Goal: Task Accomplishment & Management: Manage account settings

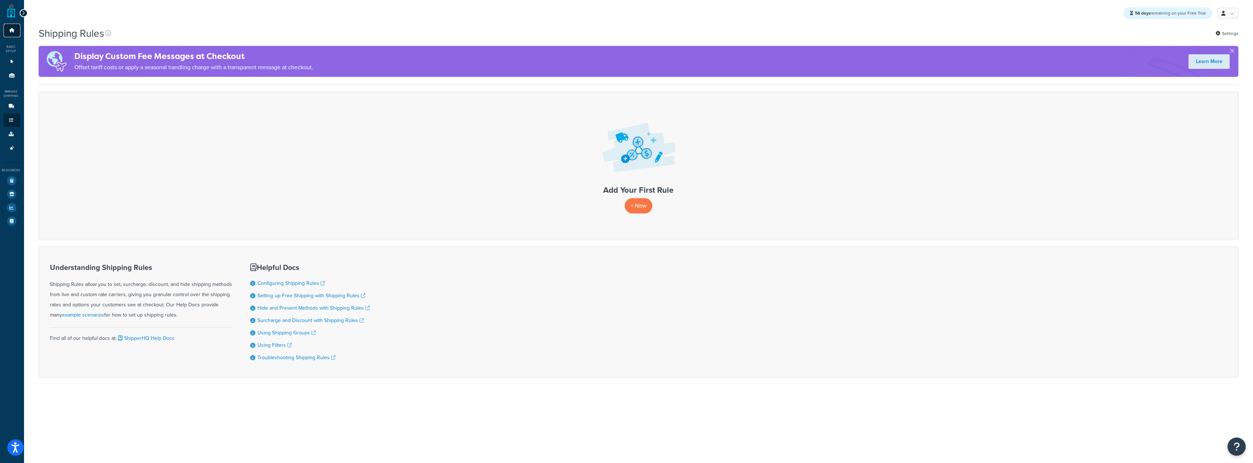
click at [16, 30] on link "Dashboard" at bounding box center [12, 30] width 17 height 13
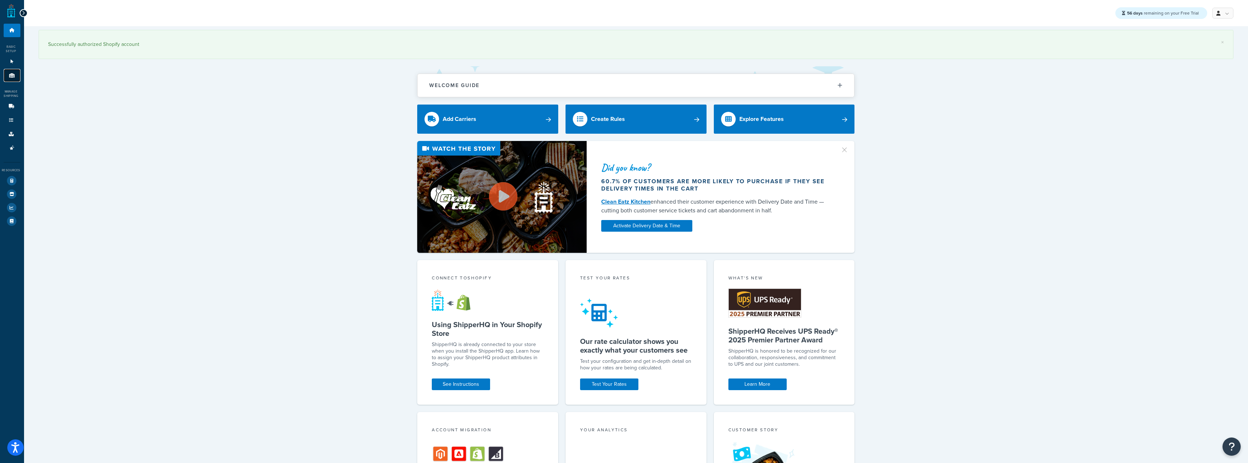
click at [15, 75] on icon at bounding box center [11, 75] width 7 height 4
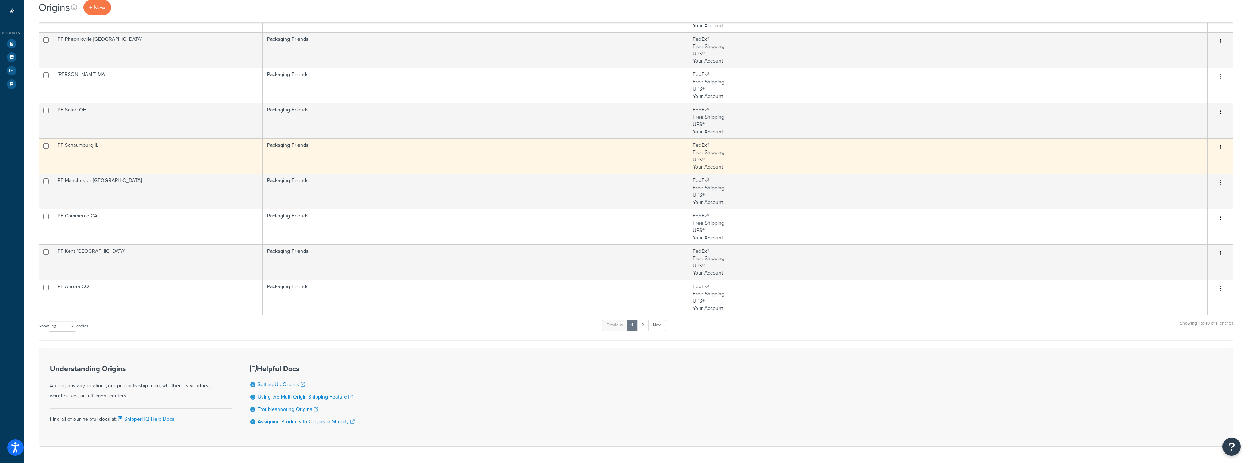
scroll to position [164, 0]
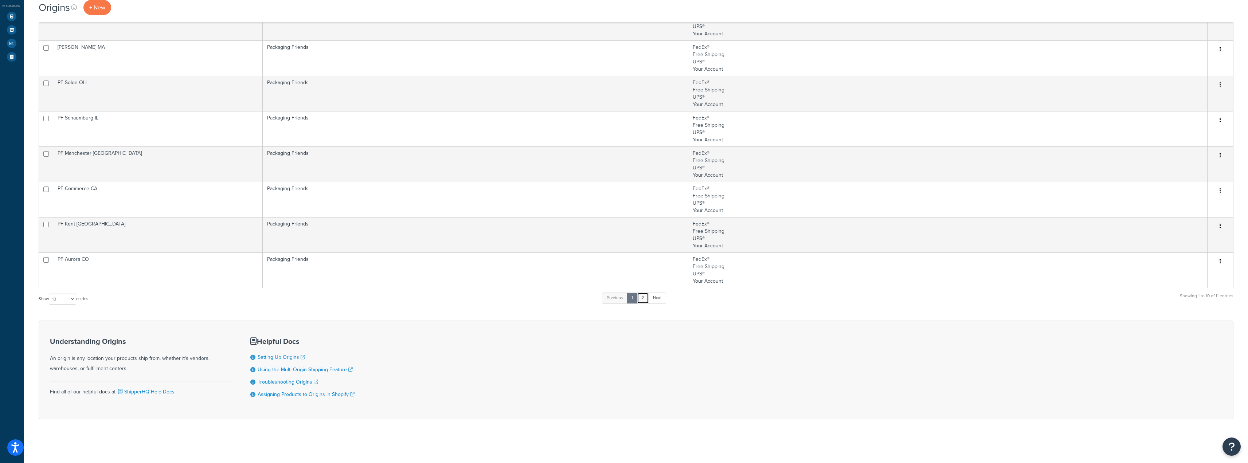
click at [647, 300] on link "2" at bounding box center [643, 297] width 12 height 11
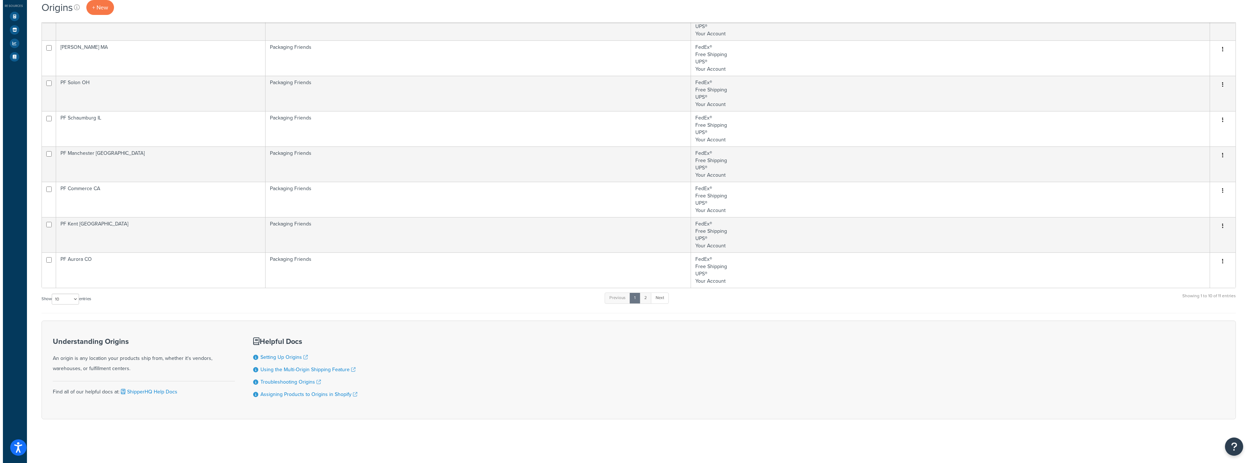
scroll to position [0, 0]
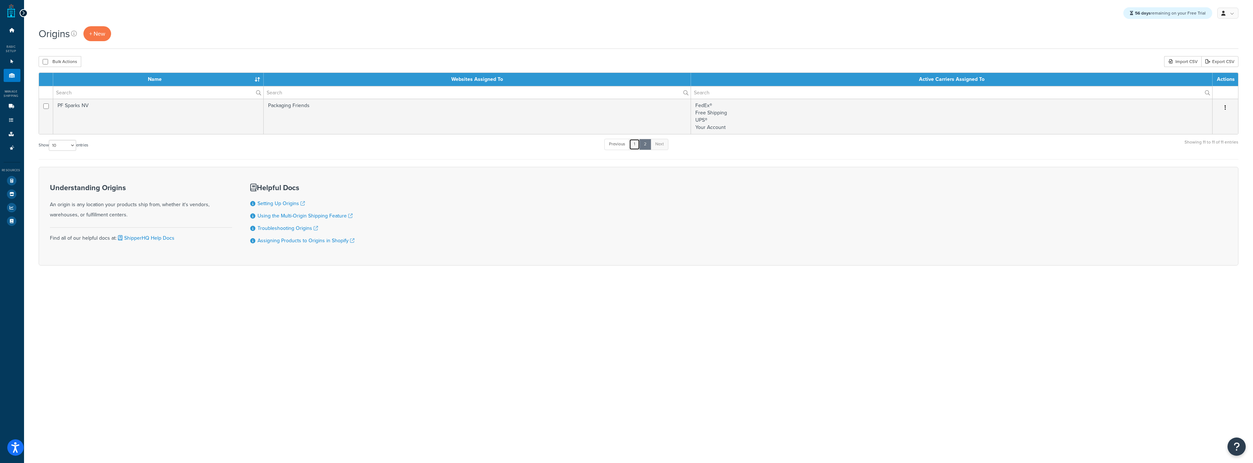
click at [634, 148] on link "1" at bounding box center [634, 144] width 11 height 11
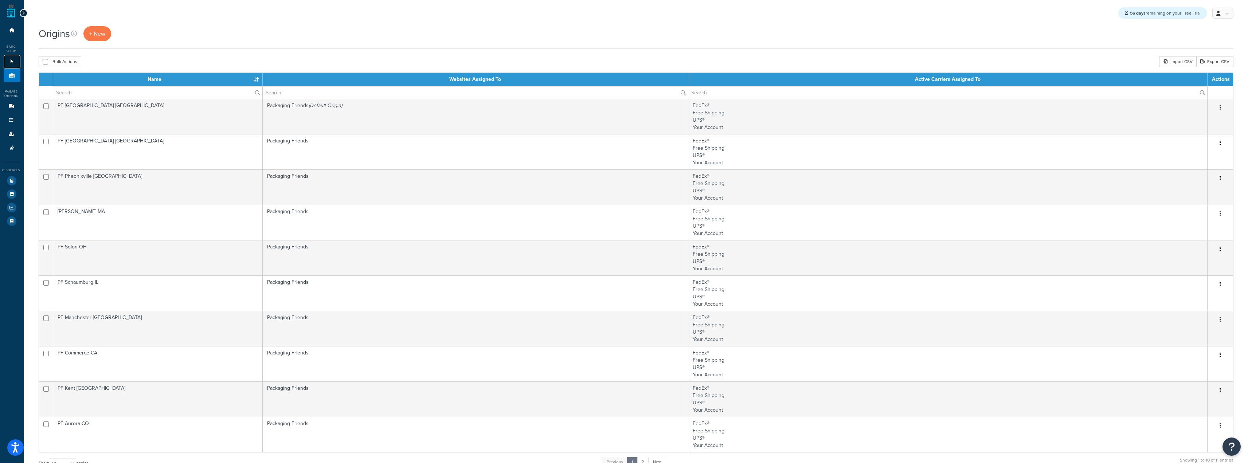
click at [15, 61] on icon at bounding box center [11, 61] width 7 height 4
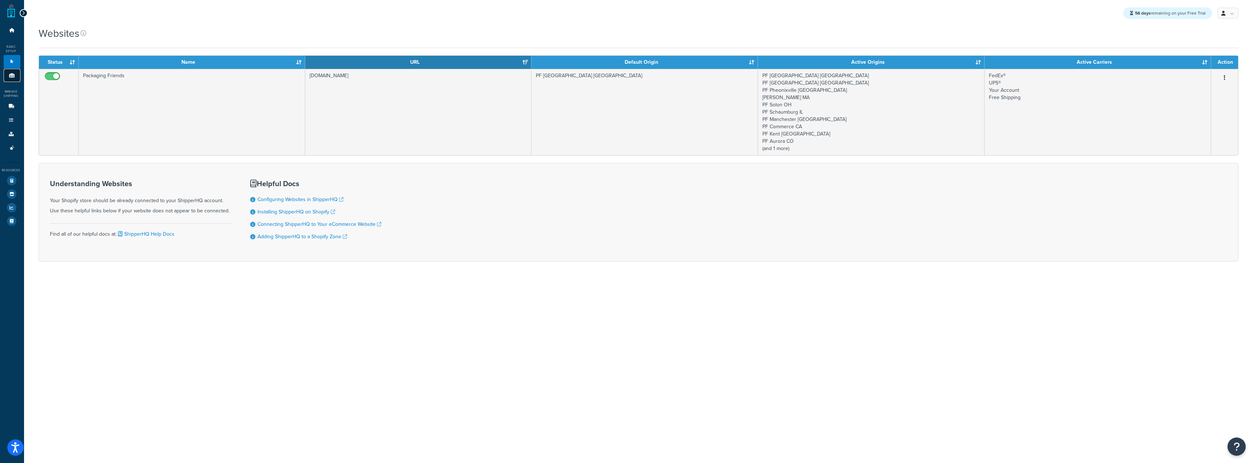
click at [16, 71] on link "Origins 11" at bounding box center [12, 75] width 17 height 13
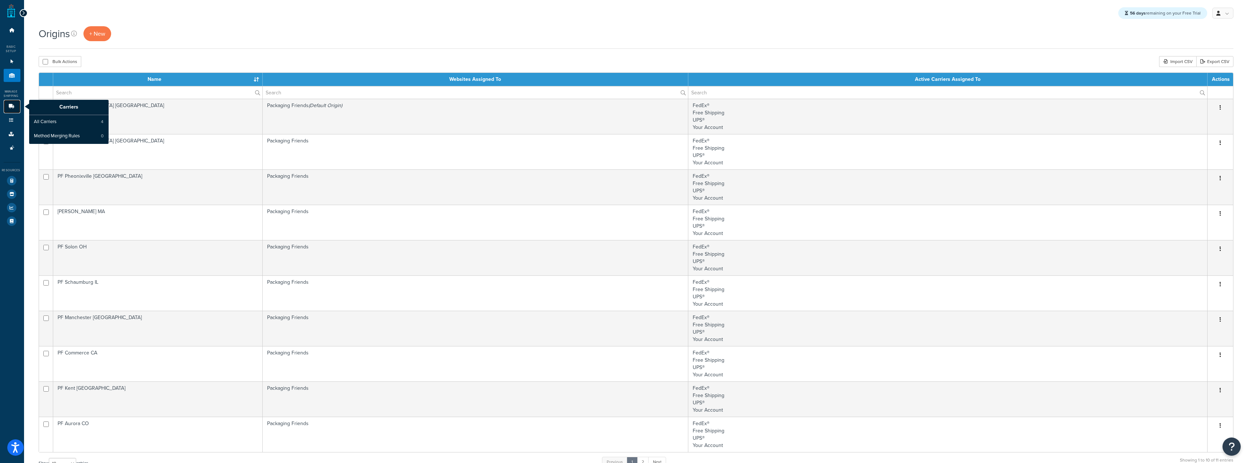
click at [9, 109] on link "Carriers" at bounding box center [12, 106] width 17 height 13
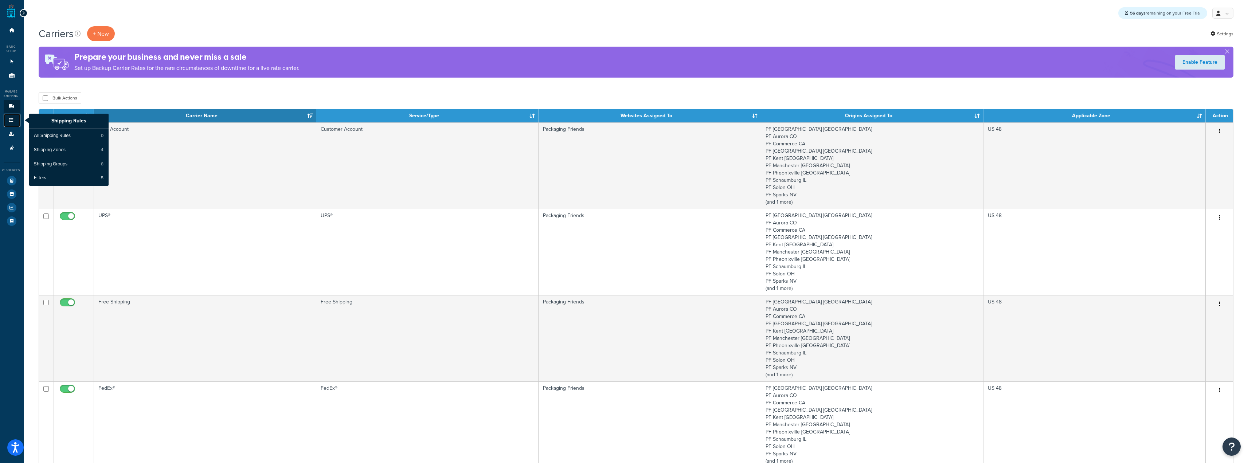
click at [11, 119] on icon at bounding box center [11, 120] width 7 height 4
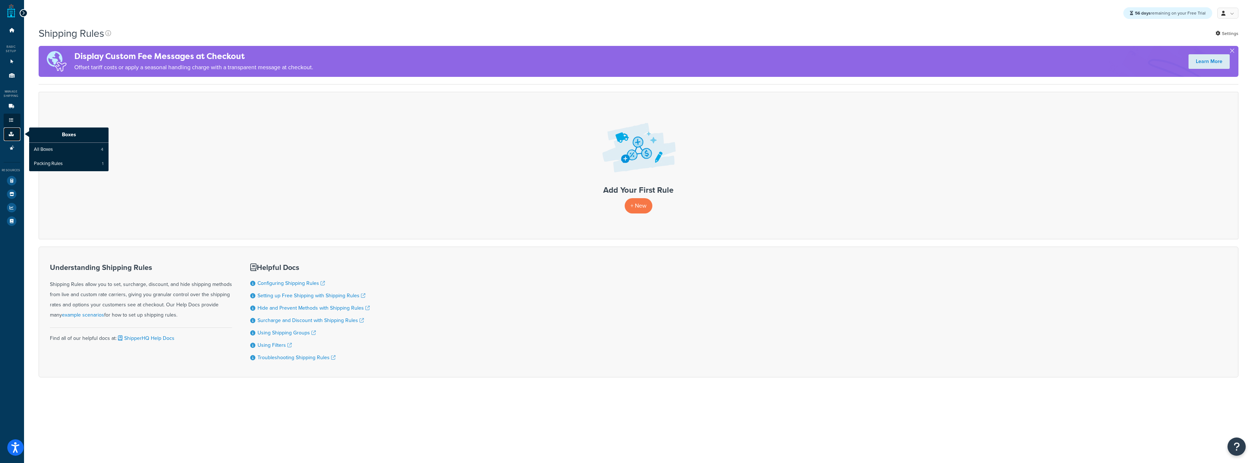
click at [14, 134] on icon at bounding box center [11, 134] width 7 height 4
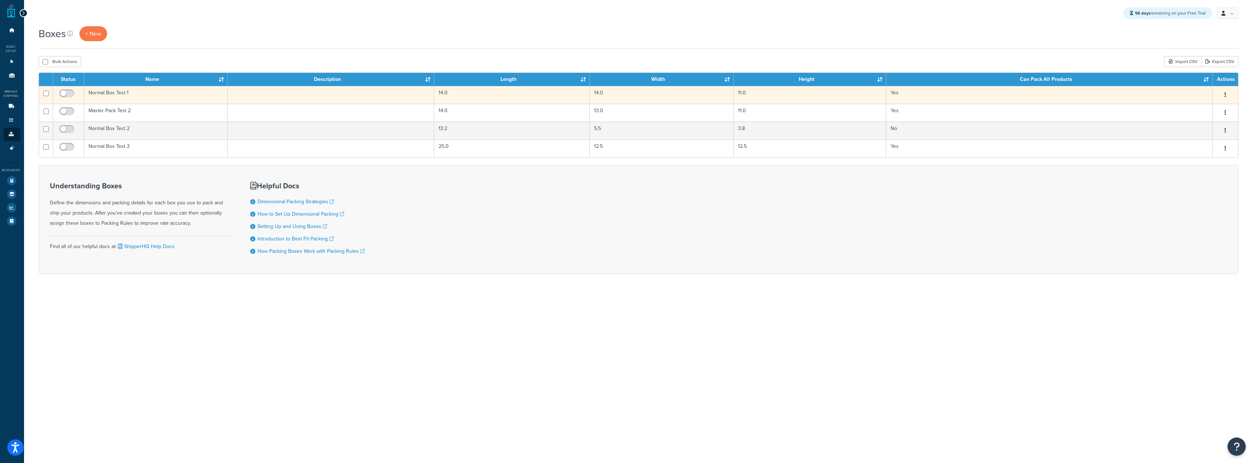
click at [124, 89] on td "Normal Box Test 1" at bounding box center [156, 95] width 144 height 18
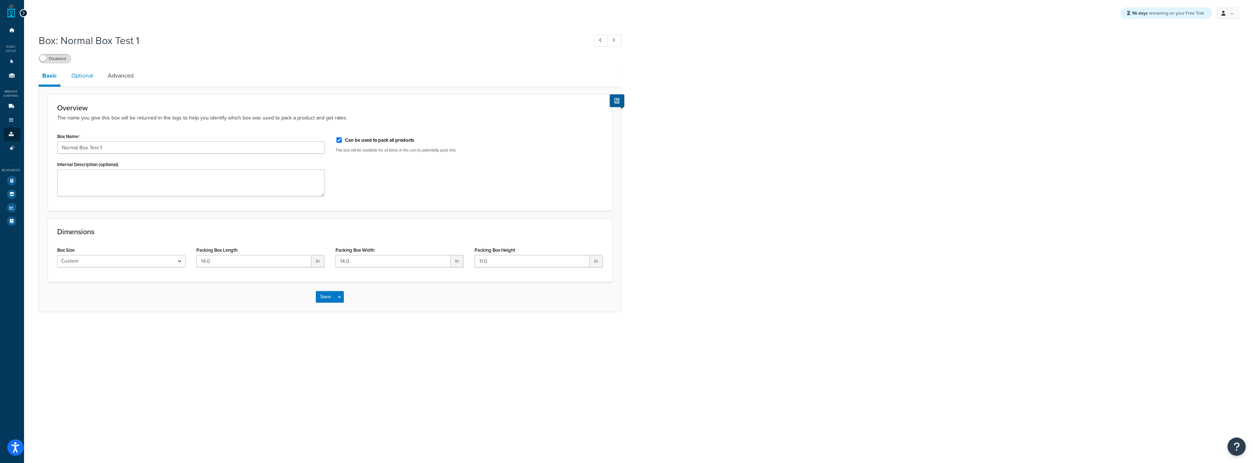
click at [87, 80] on link "Optional" at bounding box center [82, 75] width 29 height 17
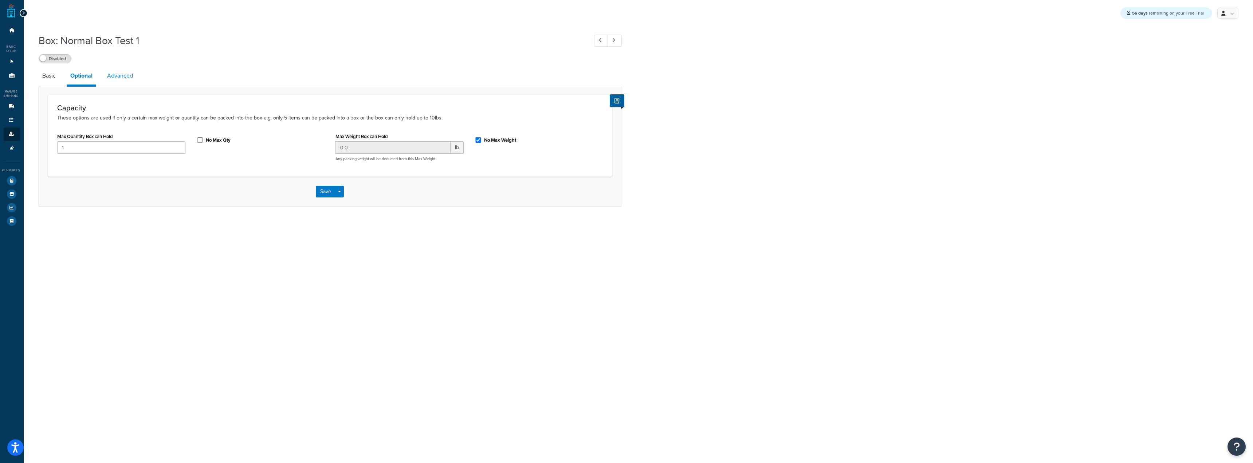
click at [125, 75] on link "Advanced" at bounding box center [119, 75] width 33 height 17
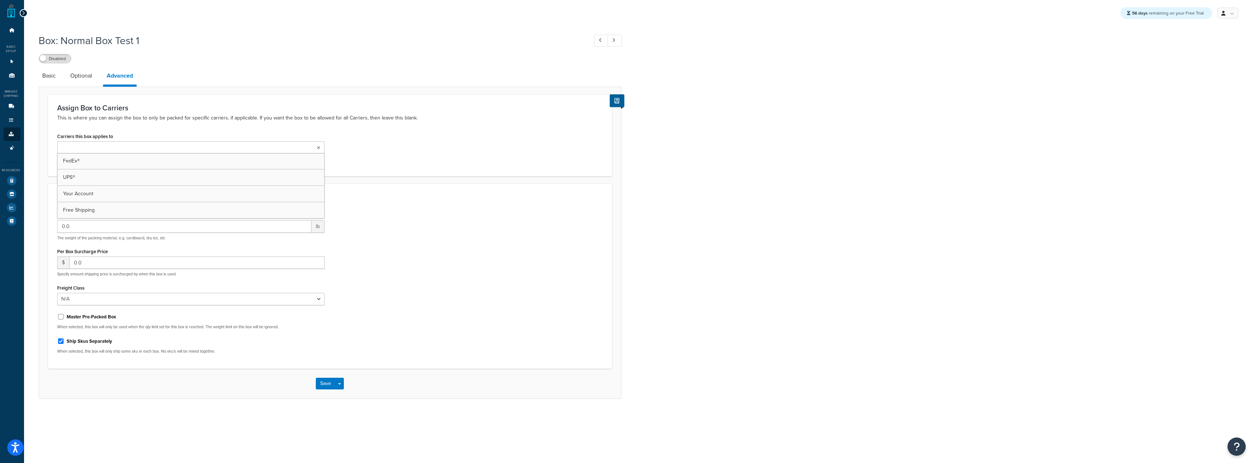
click at [315, 145] on ul at bounding box center [190, 147] width 267 height 12
click at [318, 148] on icon at bounding box center [318, 148] width 4 height 4
click at [318, 149] on icon at bounding box center [318, 148] width 3 height 4
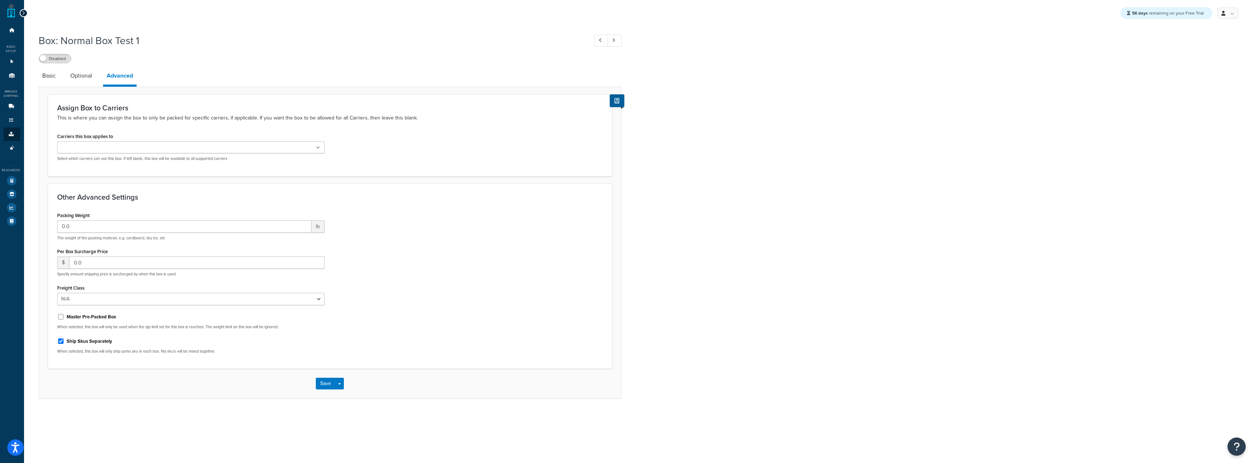
click at [318, 149] on icon at bounding box center [318, 148] width 4 height 4
click at [319, 132] on div "Carriers this box applies to FedEx® UPS® Your Account Free Shipping Select whic…" at bounding box center [190, 146] width 267 height 30
click at [92, 83] on link "Optional" at bounding box center [81, 75] width 29 height 17
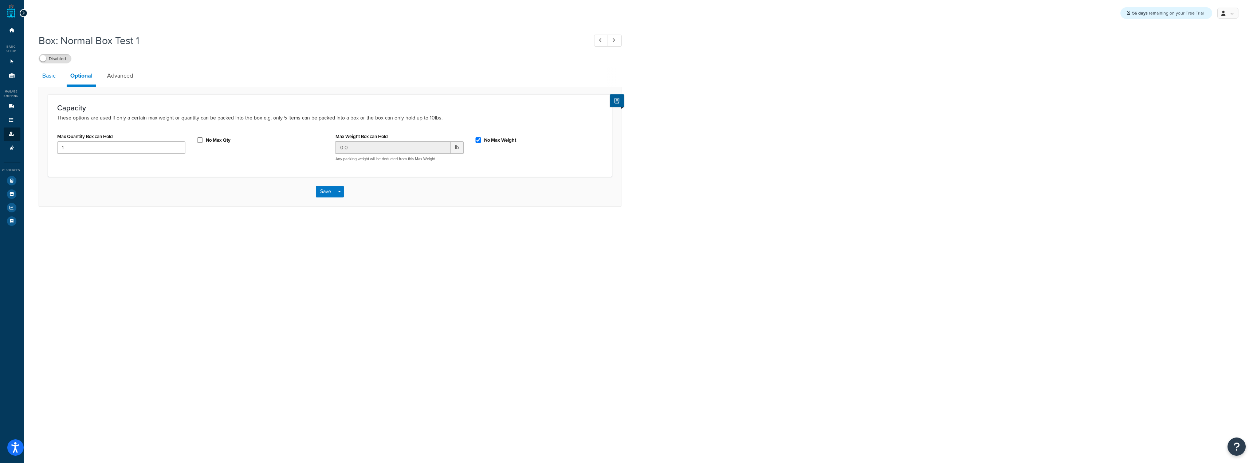
click at [57, 78] on link "Basic" at bounding box center [49, 75] width 21 height 17
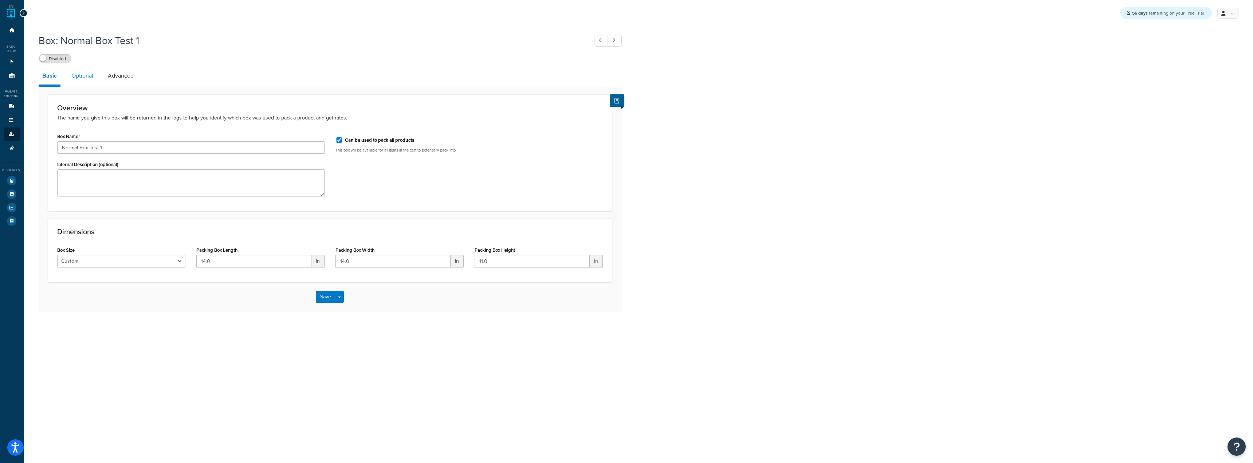
click at [84, 73] on link "Optional" at bounding box center [82, 75] width 29 height 17
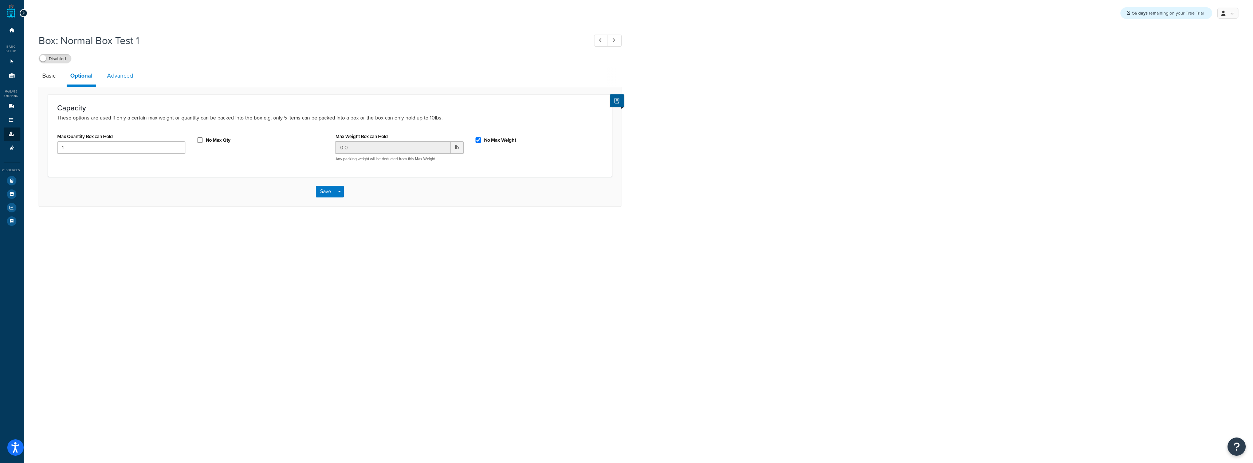
click at [123, 76] on link "Advanced" at bounding box center [119, 75] width 33 height 17
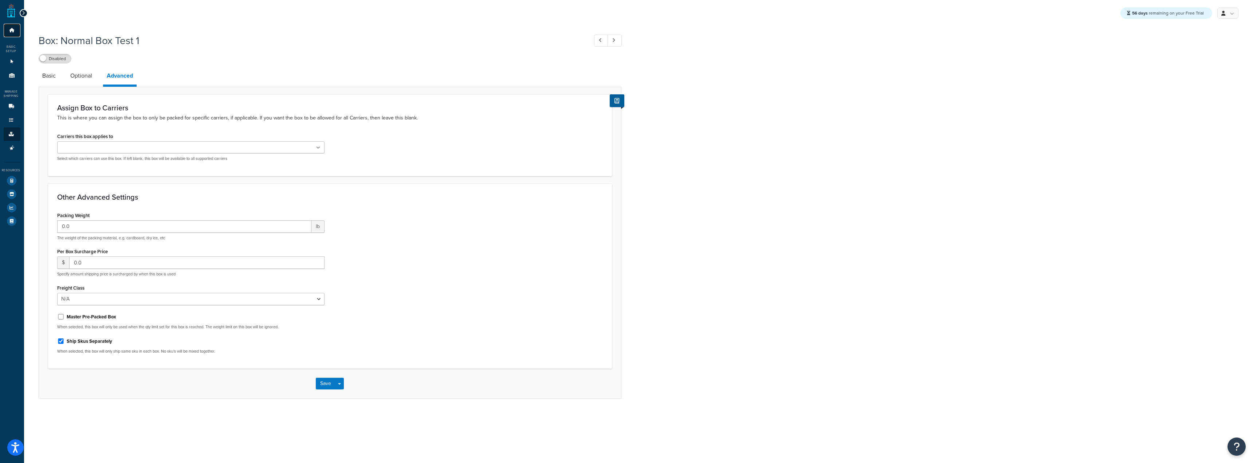
click at [12, 24] on link "Dashboard" at bounding box center [12, 30] width 17 height 13
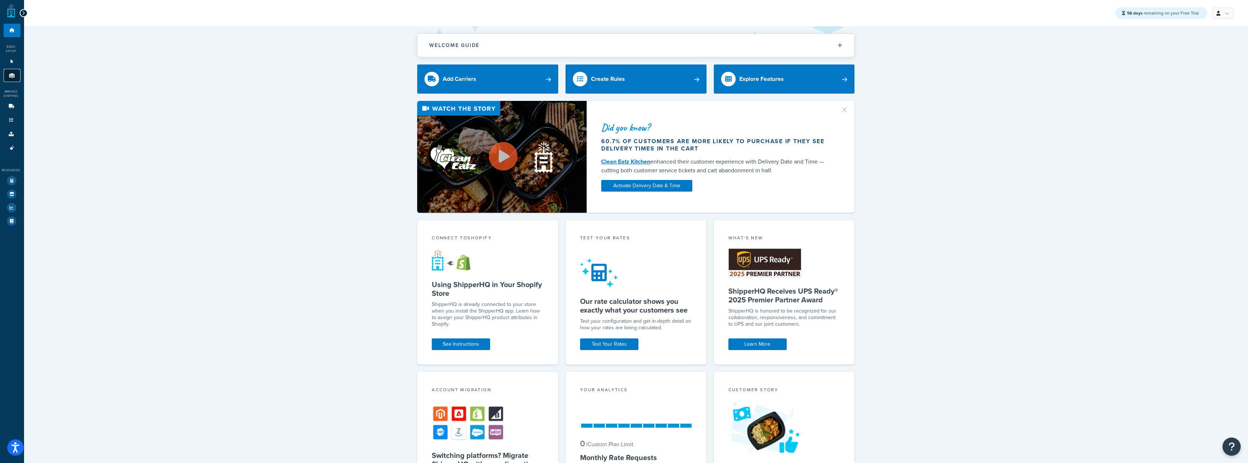
click at [8, 78] on link "Origins 11" at bounding box center [12, 75] width 17 height 13
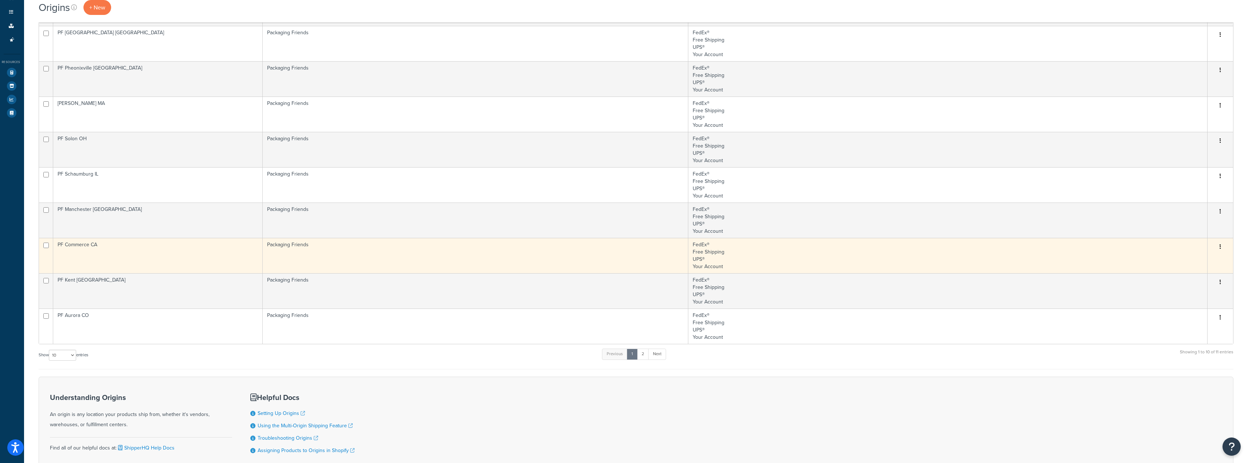
scroll to position [164, 0]
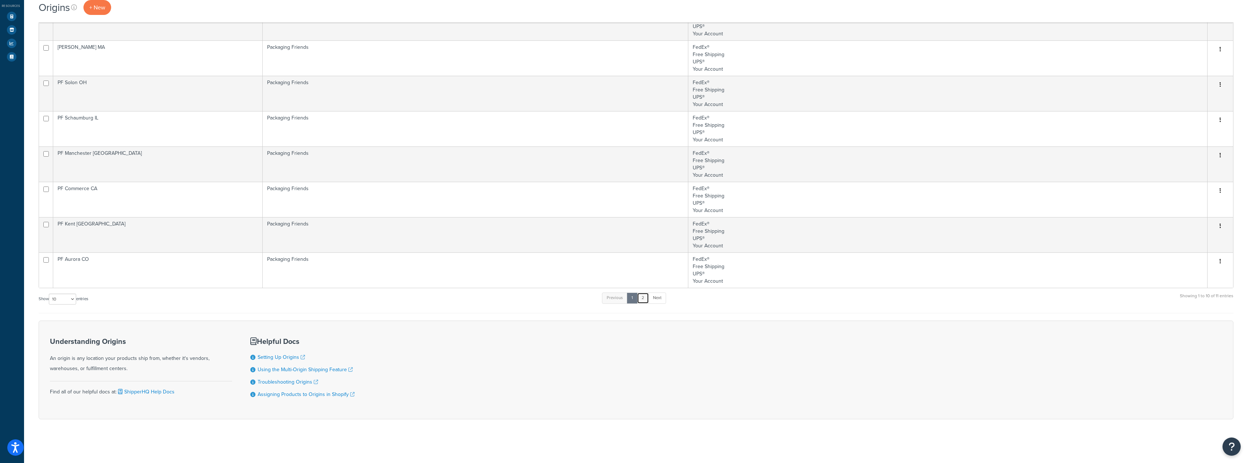
click at [641, 302] on link "2" at bounding box center [643, 297] width 12 height 11
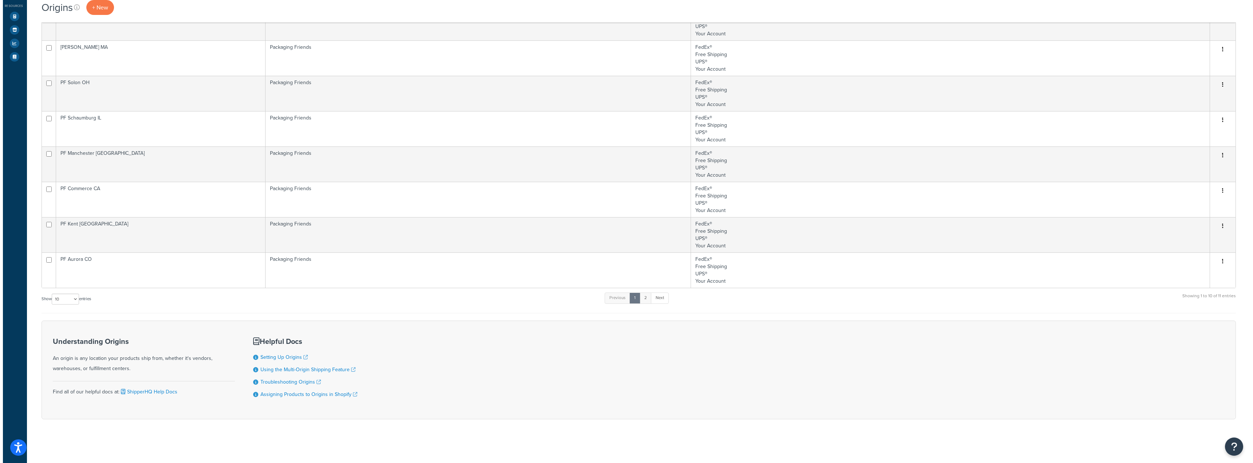
scroll to position [0, 0]
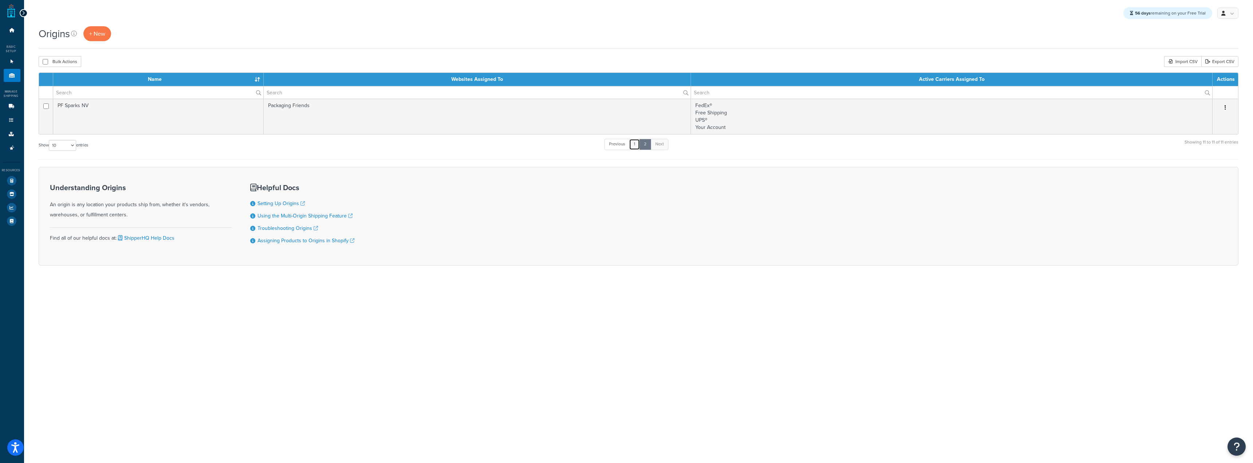
click at [637, 146] on link "1" at bounding box center [634, 144] width 11 height 11
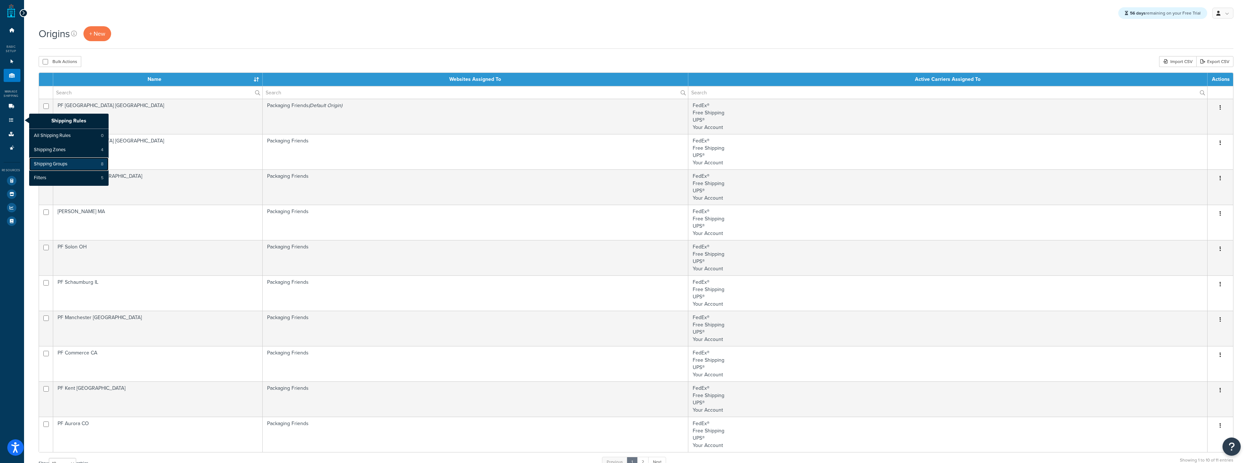
click at [81, 161] on link "Shipping Groups 8" at bounding box center [68, 164] width 79 height 14
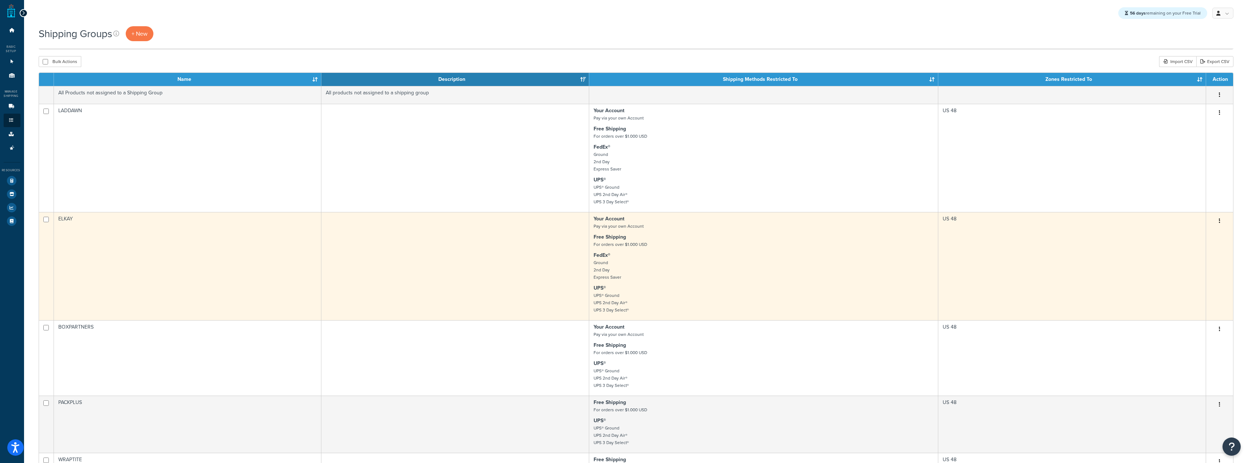
scroll to position [73, 0]
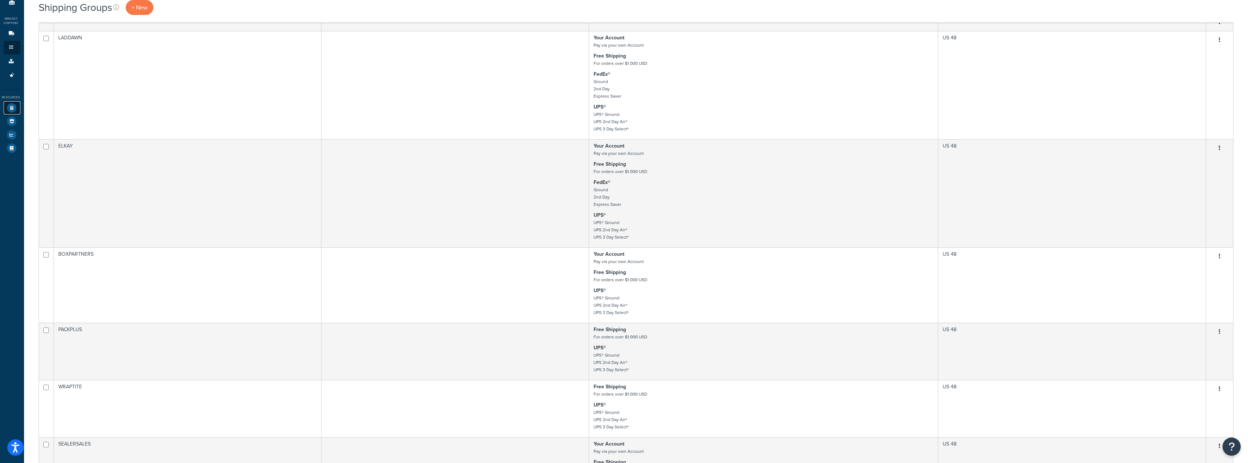
click at [11, 110] on icon at bounding box center [11, 107] width 9 height 9
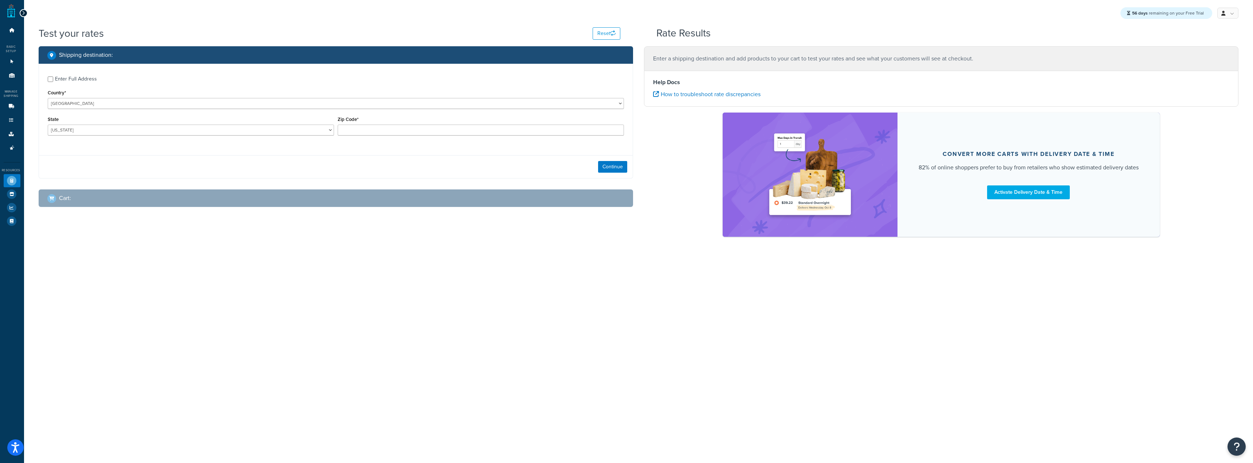
click at [60, 76] on div "Enter Full Address" at bounding box center [76, 79] width 42 height 10
click at [53, 76] on input "Enter Full Address" at bounding box center [50, 78] width 5 height 5
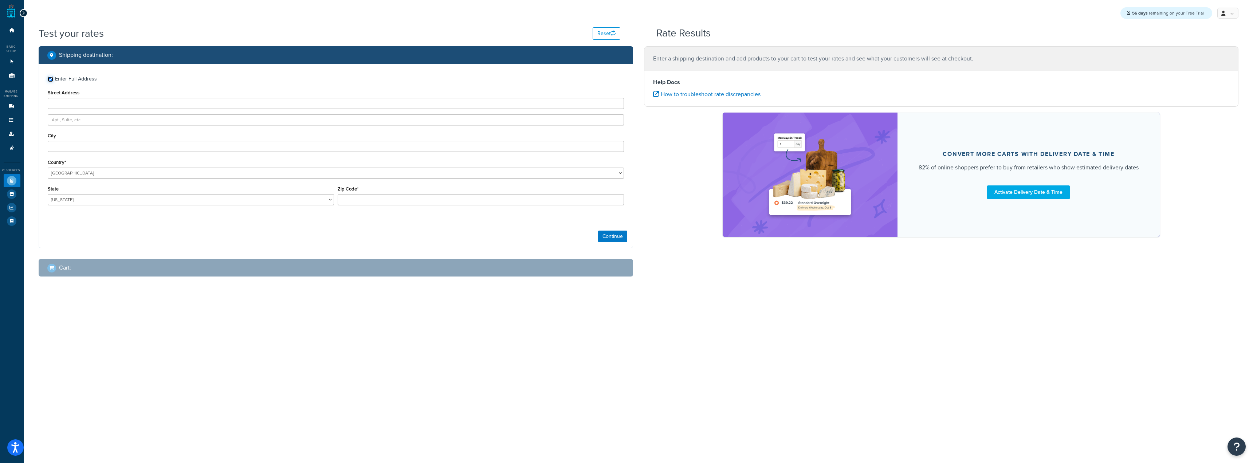
click at [51, 79] on input "Enter Full Address" at bounding box center [50, 78] width 5 height 5
checkbox input "false"
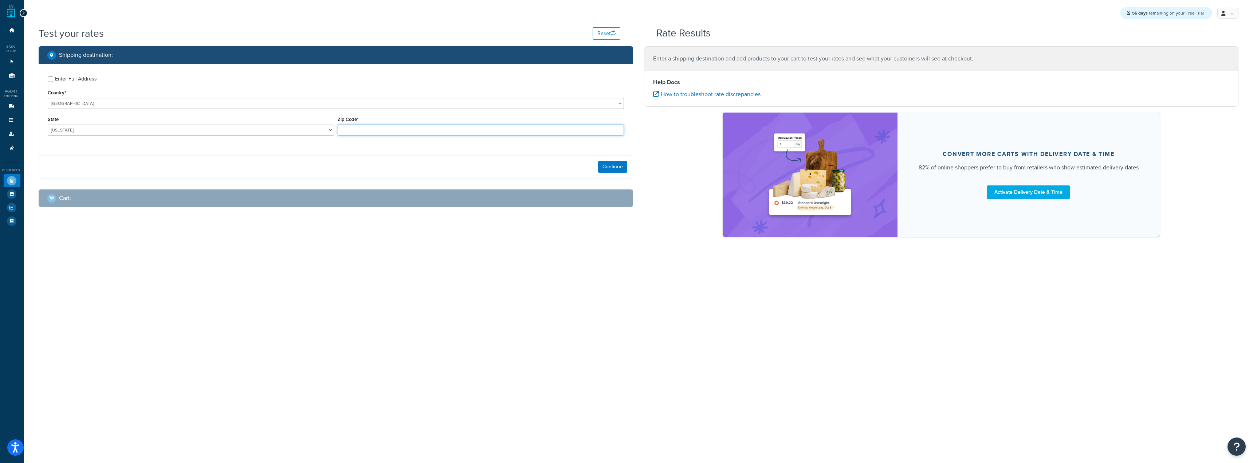
click at [357, 133] on input "Zip Code*" at bounding box center [481, 130] width 286 height 11
type input "60193"
select select "IL"
click at [534, 188] on div "Shipping destination : Enter Full Address Country* United States United Kingdom…" at bounding box center [335, 132] width 605 height 172
click at [600, 165] on button "Continue" at bounding box center [612, 167] width 29 height 12
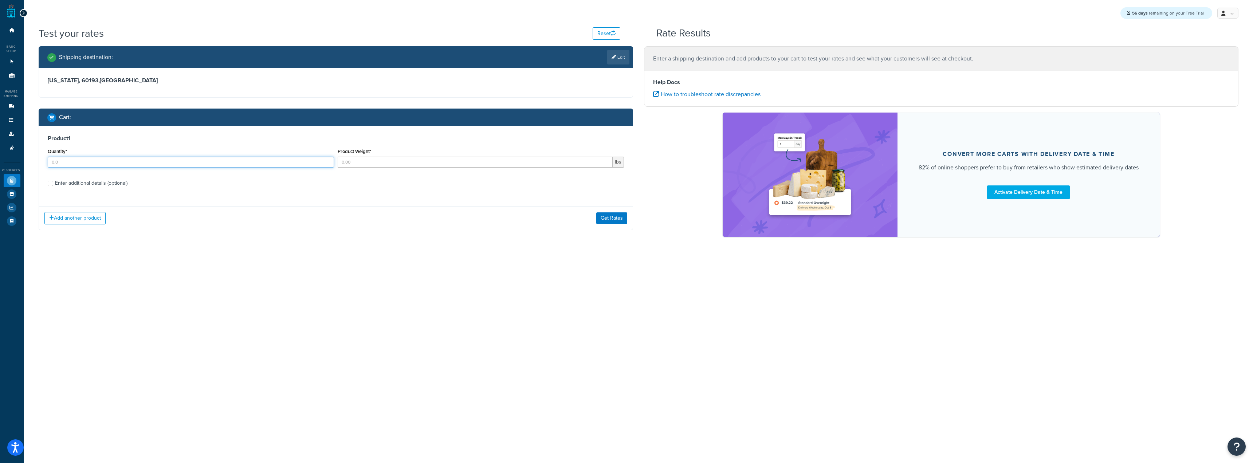
click at [267, 170] on div "Quantity*" at bounding box center [191, 159] width 290 height 27
click at [269, 165] on input "Quantity*" at bounding box center [191, 162] width 286 height 11
type input "5"
click at [376, 166] on input "Product Weight*" at bounding box center [475, 162] width 275 height 11
type input "10"
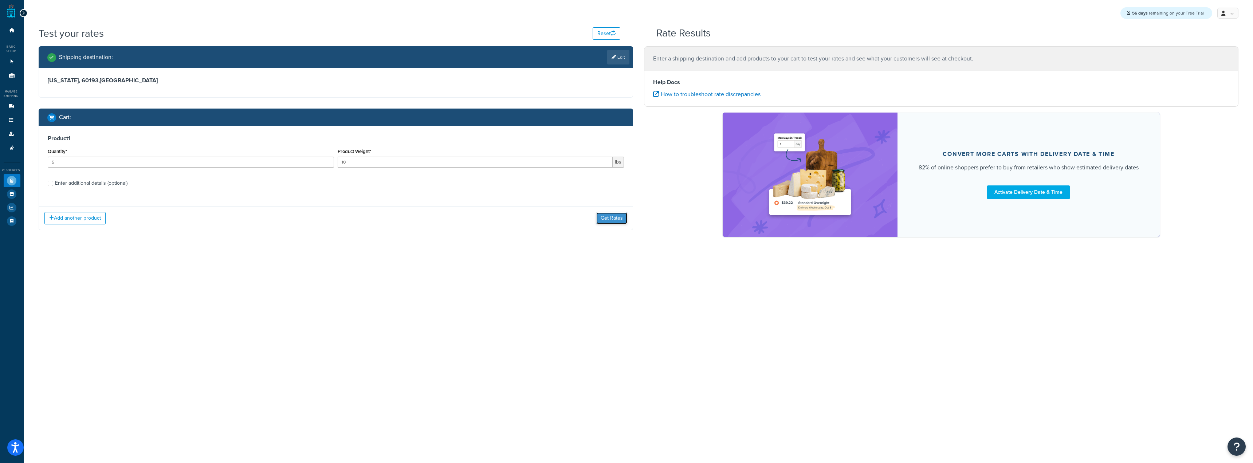
click at [605, 219] on button "Get Rates" at bounding box center [611, 218] width 31 height 12
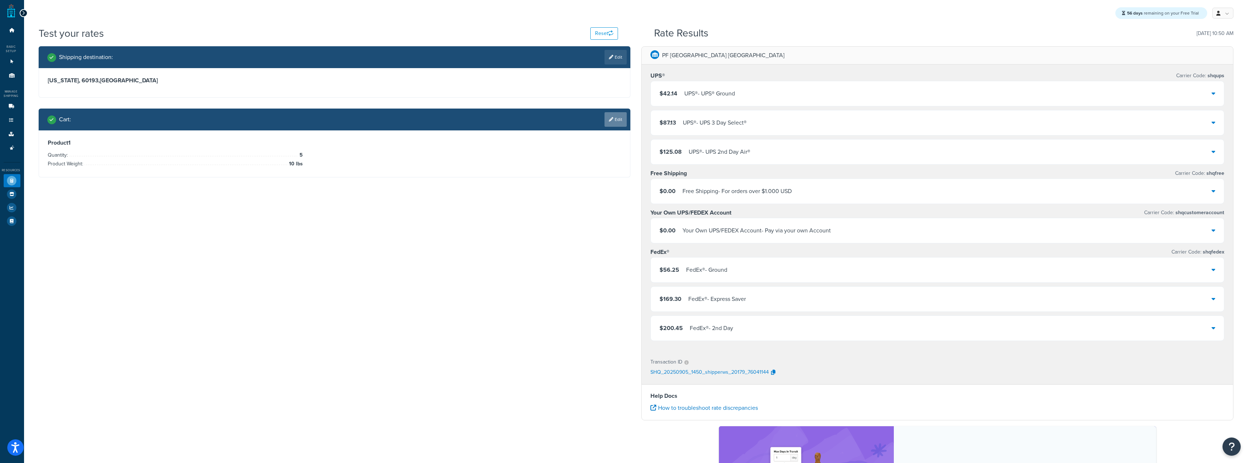
click at [613, 122] on link "Edit" at bounding box center [615, 119] width 22 height 15
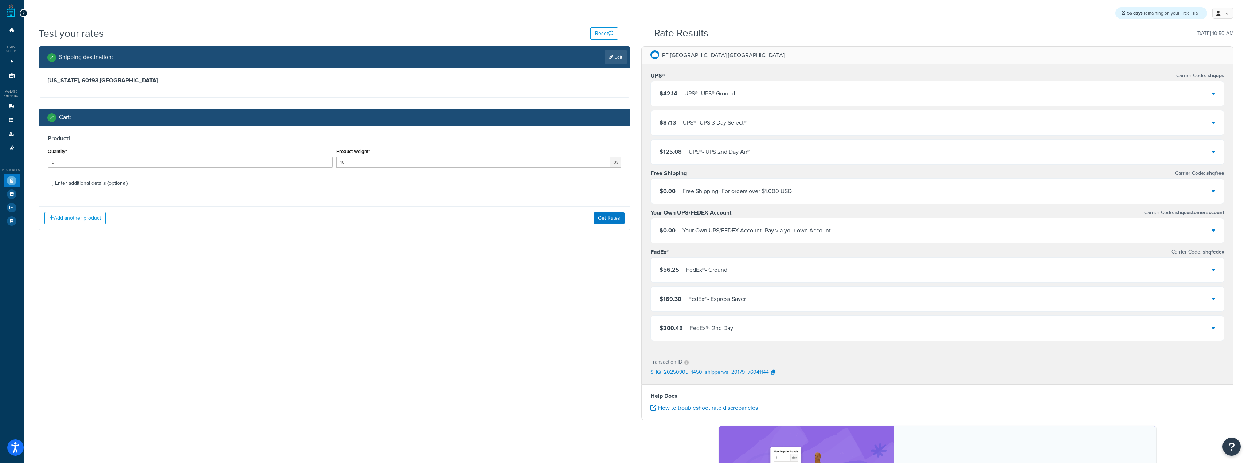
click at [106, 185] on div "Enter additional details (optional)" at bounding box center [91, 183] width 72 height 10
click at [53, 185] on input "Enter additional details (optional)" at bounding box center [50, 183] width 5 height 5
checkbox input "true"
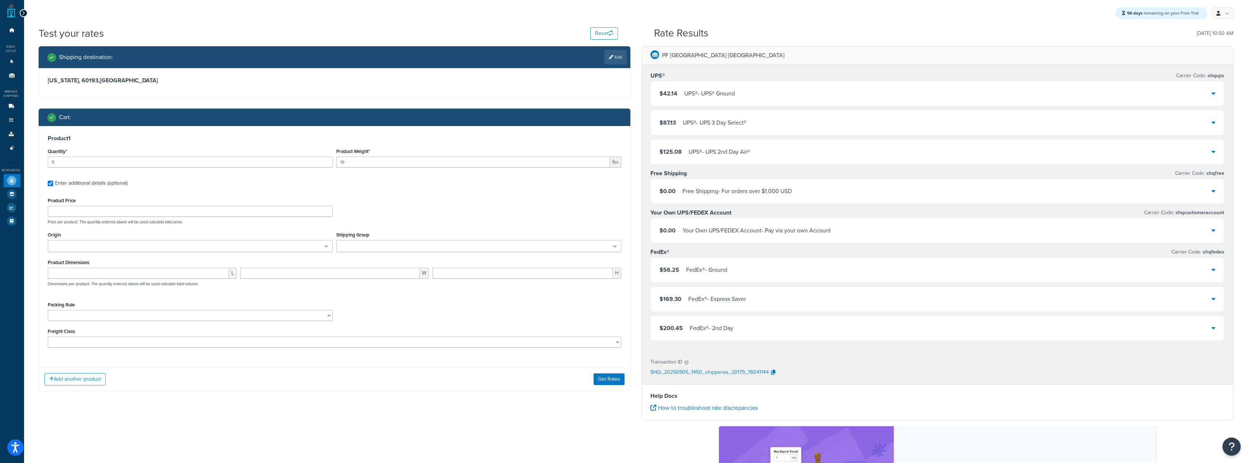
click at [211, 245] on ul at bounding box center [190, 246] width 285 height 12
click at [458, 233] on div "Shipping Group BOXPARTNERS ELKAY LADDAWN PACKPLUS ROYALBAG SEALERSALES WRAPTITE" at bounding box center [478, 241] width 285 height 22
click at [425, 250] on ul at bounding box center [478, 246] width 285 height 12
click at [506, 379] on div "Add another product Get Rates" at bounding box center [334, 381] width 591 height 24
click at [604, 381] on button "Get Rates" at bounding box center [608, 381] width 31 height 12
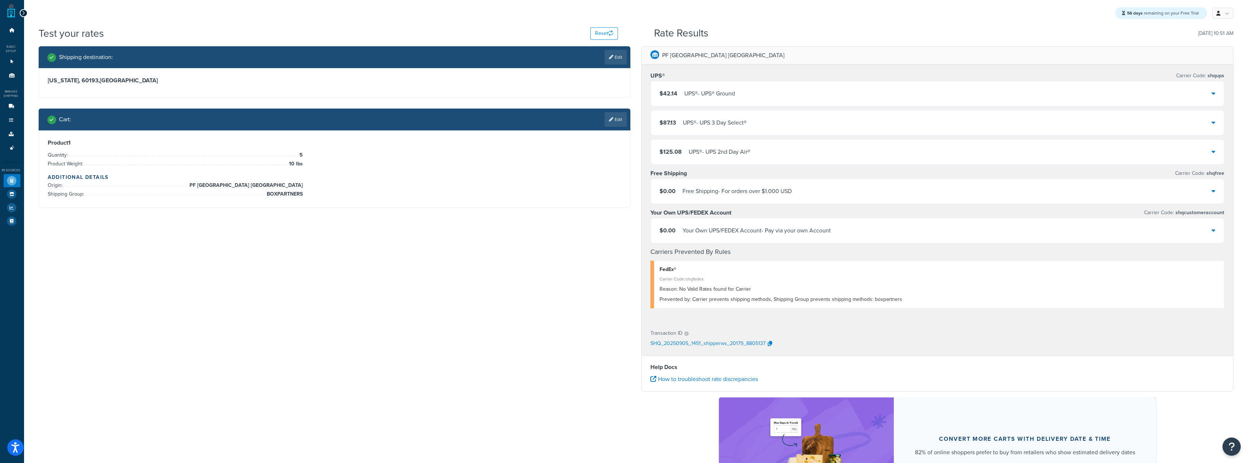
click at [897, 98] on div "$42.14 UPS® - UPS® Ground" at bounding box center [937, 93] width 573 height 25
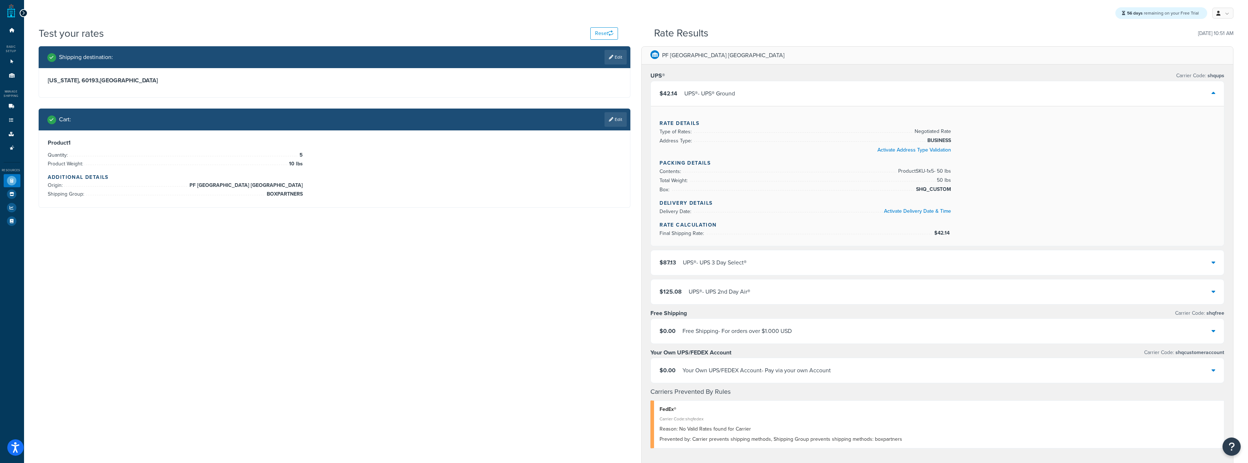
click at [894, 100] on div "$42.14 UPS® - UPS® Ground" at bounding box center [937, 93] width 573 height 25
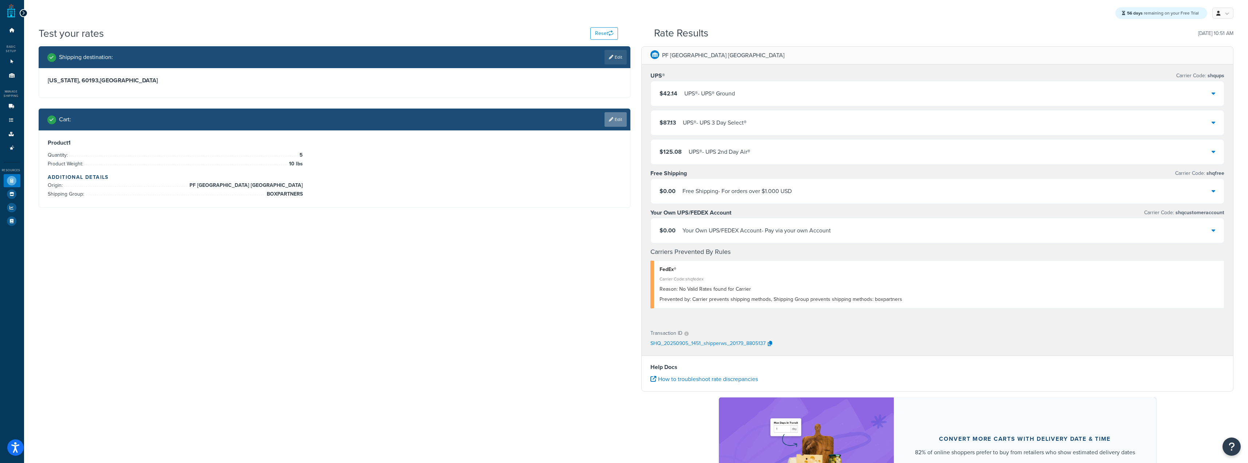
click at [621, 124] on link "Edit" at bounding box center [615, 119] width 22 height 15
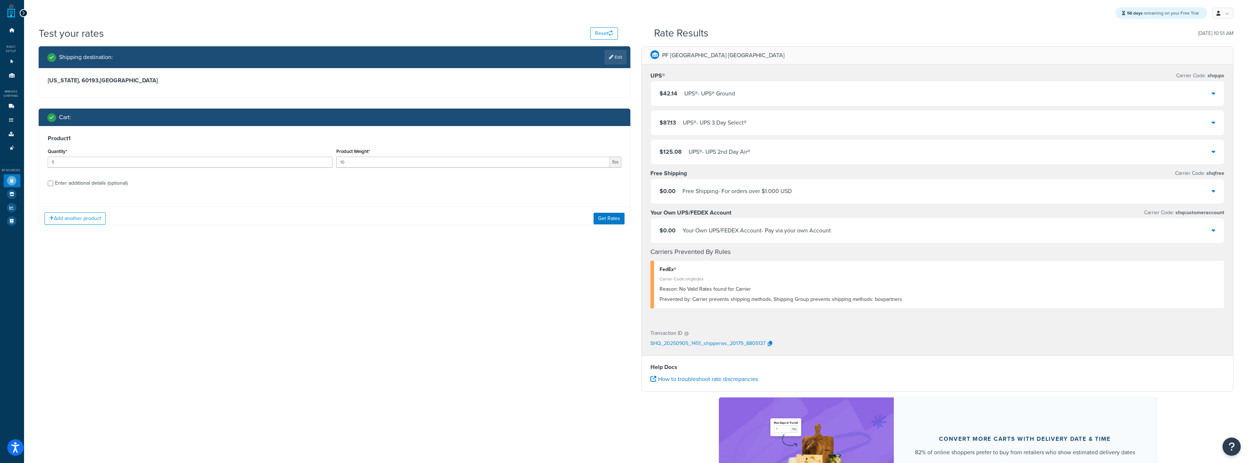
click at [621, 124] on div "Cart :" at bounding box center [335, 117] width 592 height 17
click at [103, 214] on button "Add another product" at bounding box center [74, 218] width 61 height 12
click at [624, 208] on div "Product 2 Quantity* Product Weight* lbs Enter additional details (optional)" at bounding box center [334, 238] width 591 height 75
click at [622, 209] on link at bounding box center [622, 209] width 4 height 4
click at [495, 145] on div "Product 1 Quantity* 5 Product Weight* 10 lbs Enter additional details (optional)" at bounding box center [334, 163] width 591 height 75
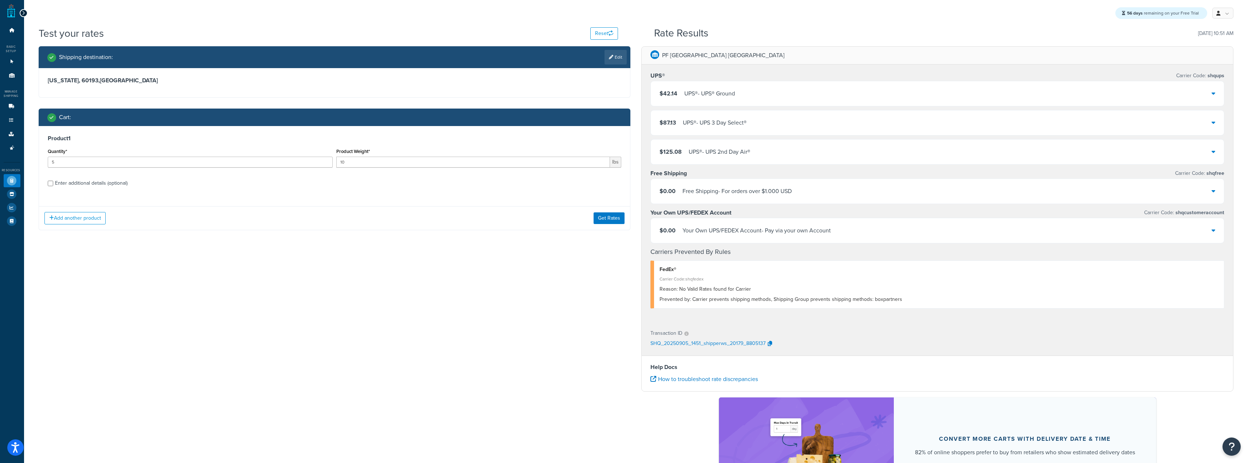
click at [298, 173] on div "Quantity* 5" at bounding box center [190, 159] width 288 height 27
click at [317, 136] on h3 "Product 1" at bounding box center [335, 138] width 574 height 7
click at [602, 218] on button "Get Rates" at bounding box center [608, 218] width 31 height 12
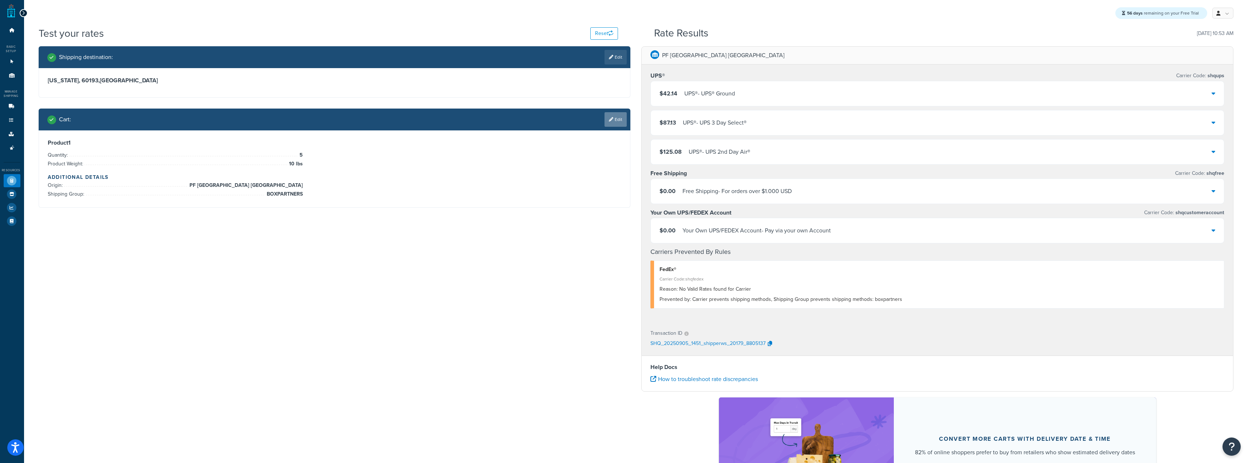
click at [617, 119] on link "Edit" at bounding box center [615, 119] width 22 height 15
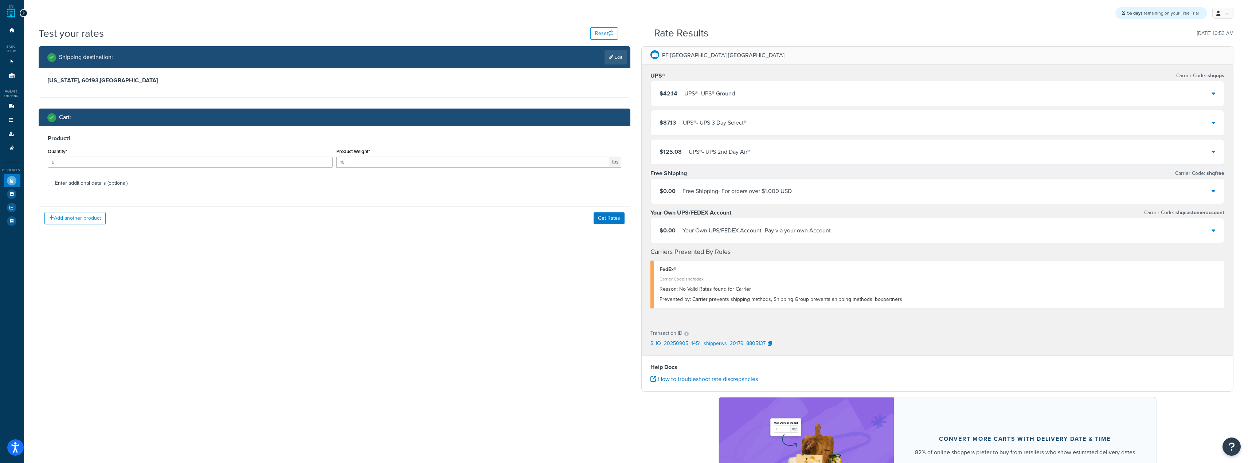
click at [98, 178] on div "Enter additional details (optional)" at bounding box center [91, 183] width 72 height 10
click at [53, 181] on input "Enter additional details (optional)" at bounding box center [50, 183] width 5 height 5
checkbox input "true"
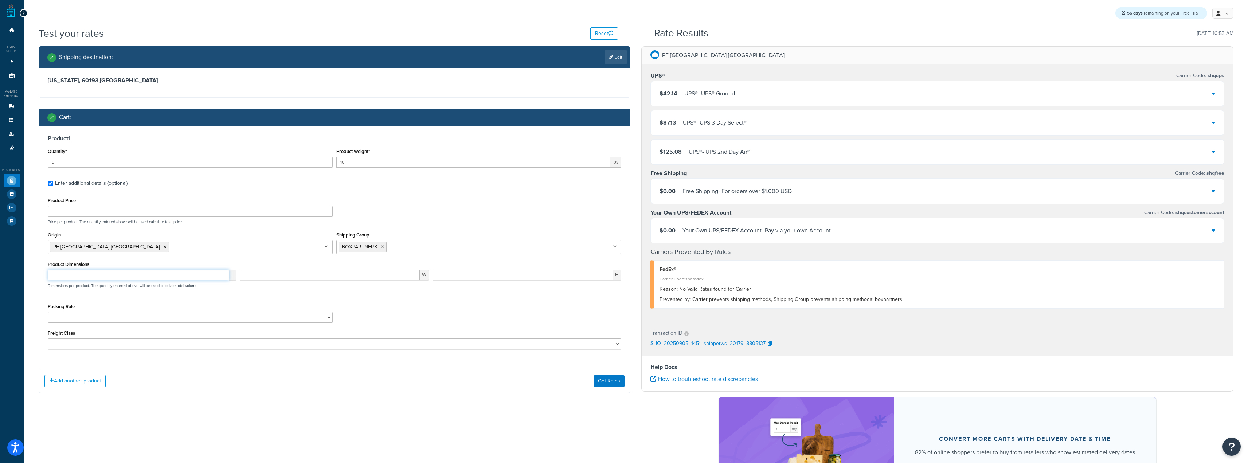
click at [165, 278] on input "number" at bounding box center [138, 275] width 181 height 11
click at [223, 317] on select "Test Packing Rule" at bounding box center [190, 317] width 285 height 11
click at [228, 310] on div "Packing Rule Test Packing Rule" at bounding box center [190, 312] width 285 height 21
click at [211, 213] on input "Product Price" at bounding box center [190, 211] width 285 height 11
click at [401, 249] on input "Shipping Group" at bounding box center [420, 247] width 64 height 8
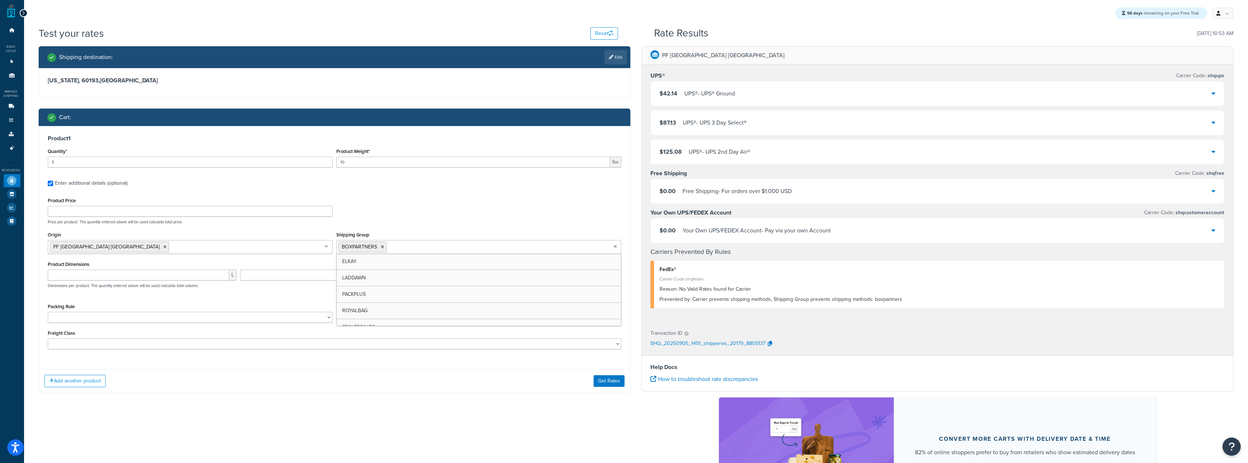
click at [243, 239] on div "Origin PF Atlanta GA PF Aurora CO PF Commerce CA PF Dallas TX PF Kent WA PF Man…" at bounding box center [190, 242] width 285 height 24
click at [243, 245] on ul "PF [GEOGRAPHIC_DATA] [GEOGRAPHIC_DATA]" at bounding box center [190, 247] width 285 height 14
click at [455, 244] on ul "BOXPARTNERS" at bounding box center [478, 247] width 285 height 14
click at [600, 384] on button "Get Rates" at bounding box center [608, 381] width 31 height 12
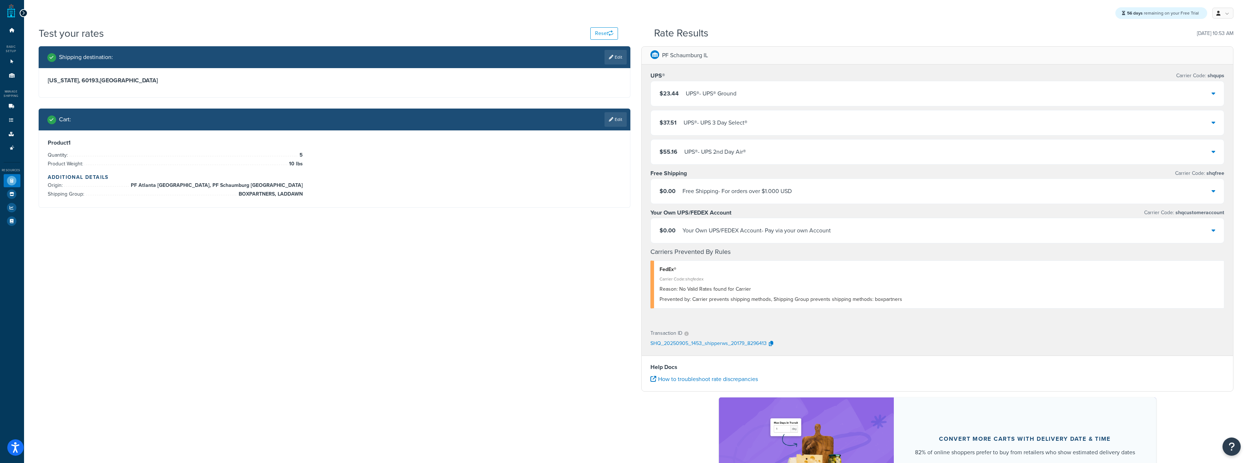
click at [727, 91] on div "UPS® - UPS® Ground" at bounding box center [711, 94] width 51 height 10
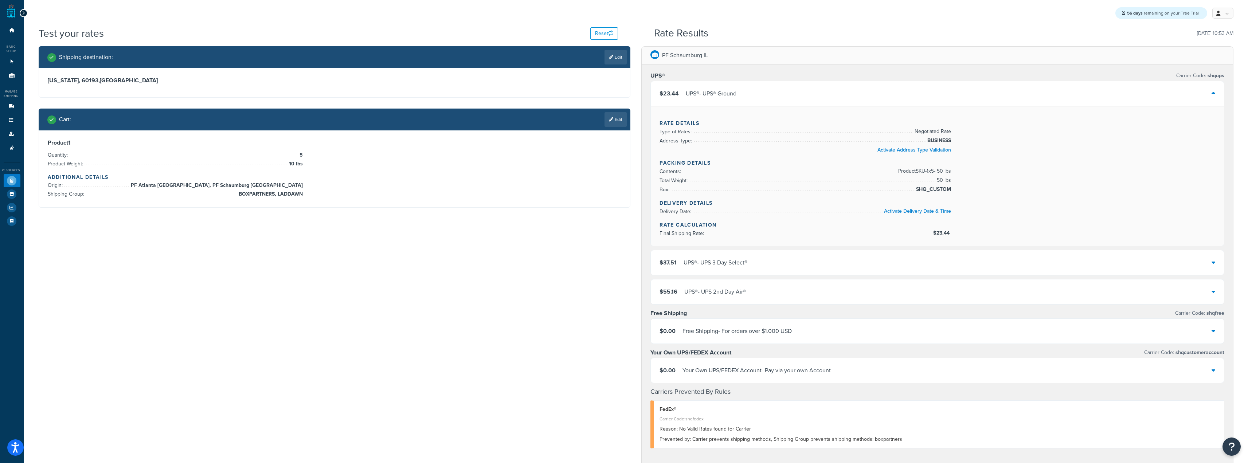
click at [727, 91] on div "UPS® - UPS® Ground" at bounding box center [711, 94] width 51 height 10
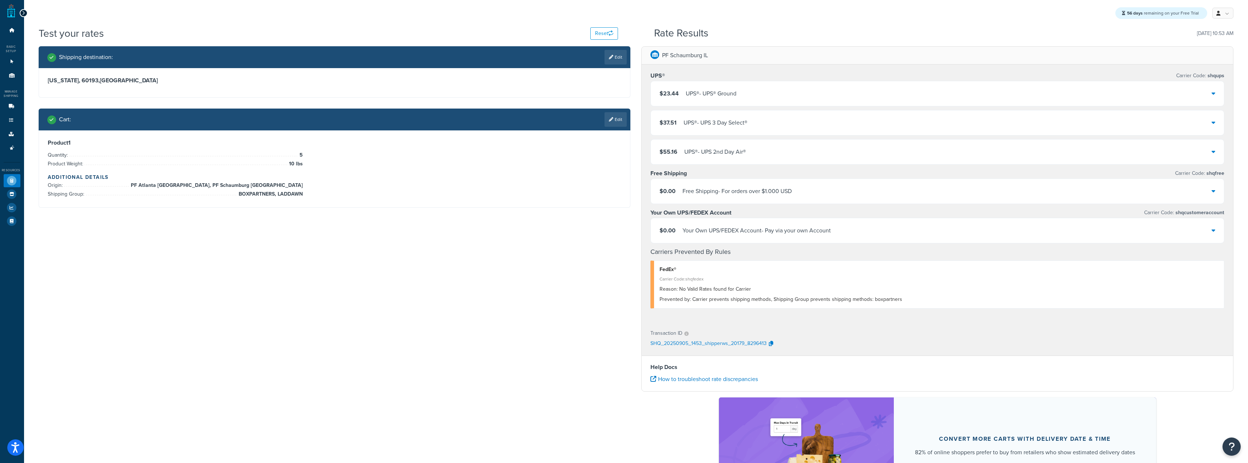
click at [724, 91] on div "UPS® - UPS® Ground" at bounding box center [711, 94] width 51 height 10
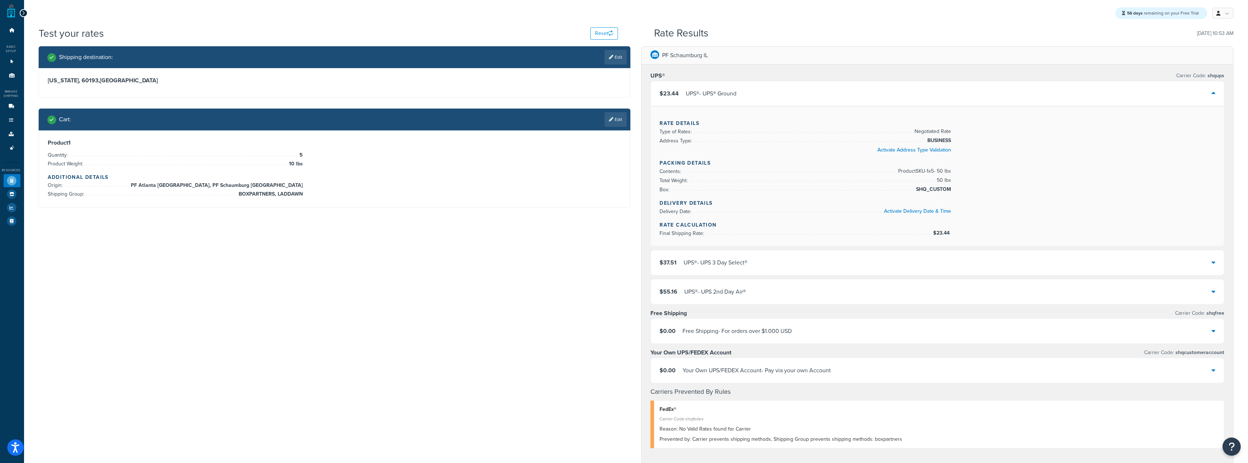
click at [724, 91] on div "UPS® - UPS® Ground" at bounding box center [711, 94] width 51 height 10
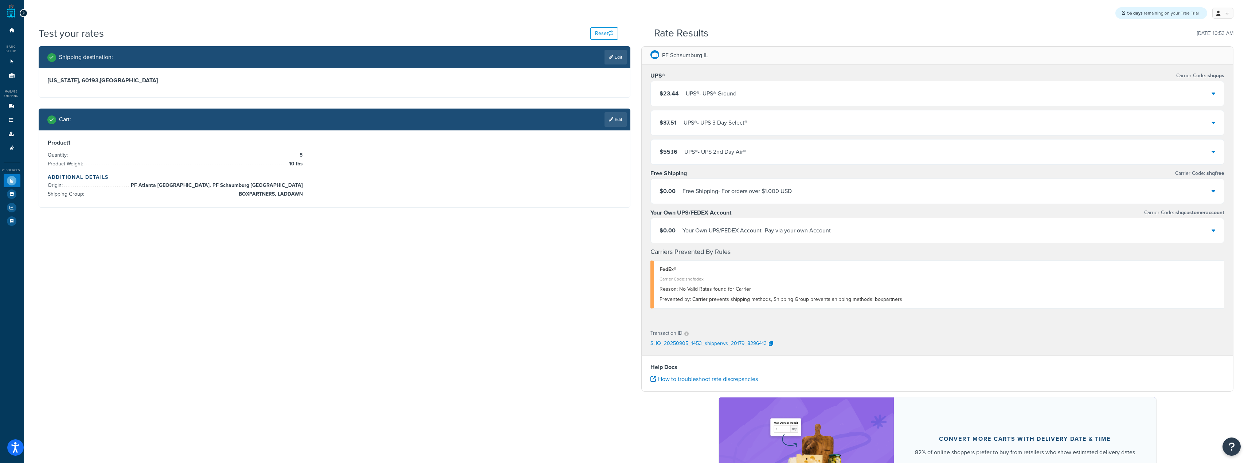
click at [724, 91] on div "UPS® - UPS® Ground" at bounding box center [711, 94] width 51 height 10
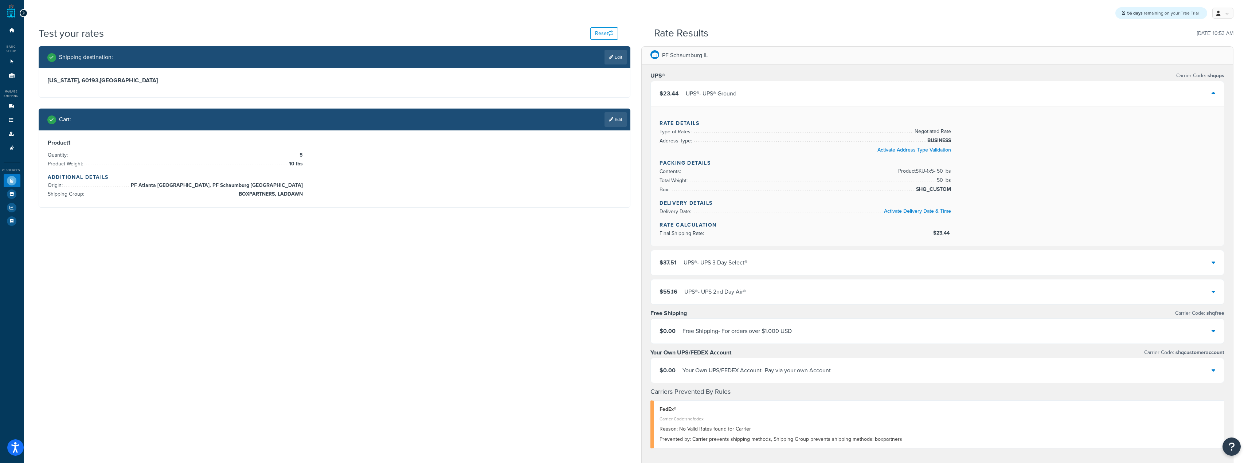
click at [541, 286] on div "Shipping destination : Edit Illinois, 60193 , United States Cart : Edit Product…" at bounding box center [635, 357] width 1205 height 623
click at [616, 121] on link "Edit" at bounding box center [615, 119] width 22 height 15
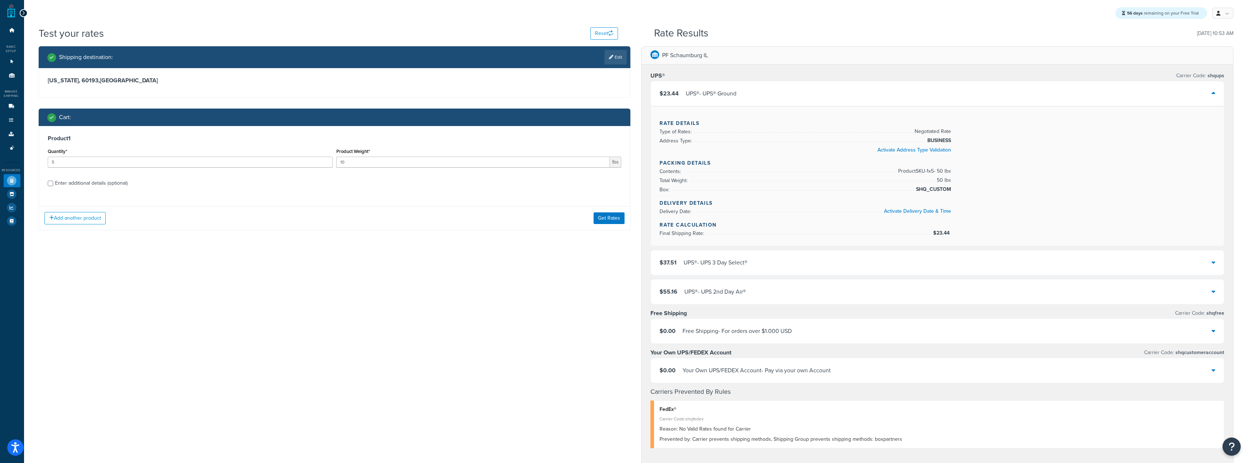
click at [405, 139] on h3 "Product 1" at bounding box center [335, 138] width 574 height 7
click at [100, 184] on div "Enter additional details (optional)" at bounding box center [91, 183] width 72 height 10
click at [53, 184] on input "Enter additional details (optional)" at bounding box center [50, 183] width 5 height 5
checkbox input "true"
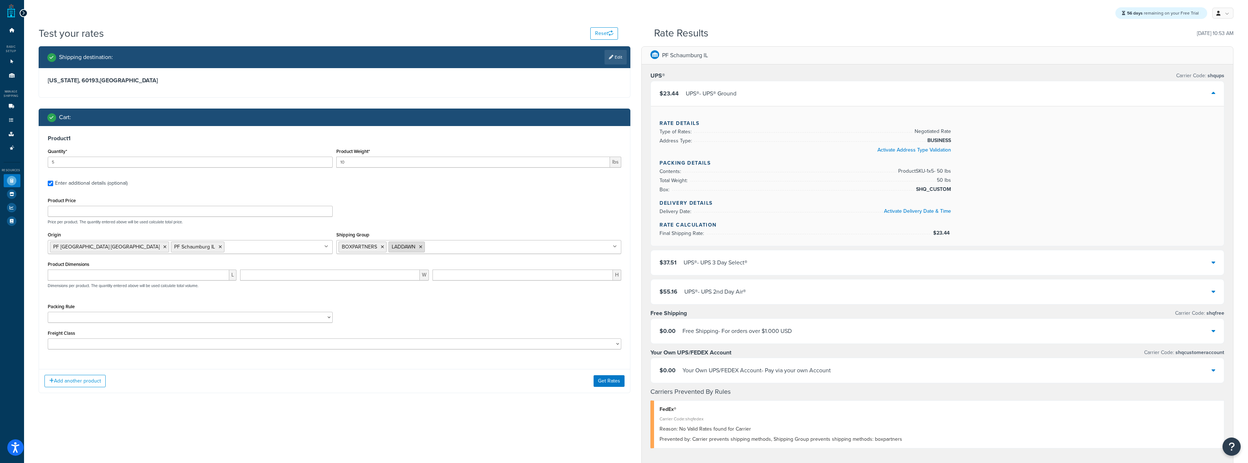
click at [421, 246] on icon at bounding box center [420, 247] width 3 height 4
click at [219, 246] on icon at bounding box center [220, 247] width 3 height 4
click at [331, 142] on h3 "Product 1" at bounding box center [335, 138] width 574 height 7
click at [70, 385] on button "Add another product" at bounding box center [74, 381] width 61 height 12
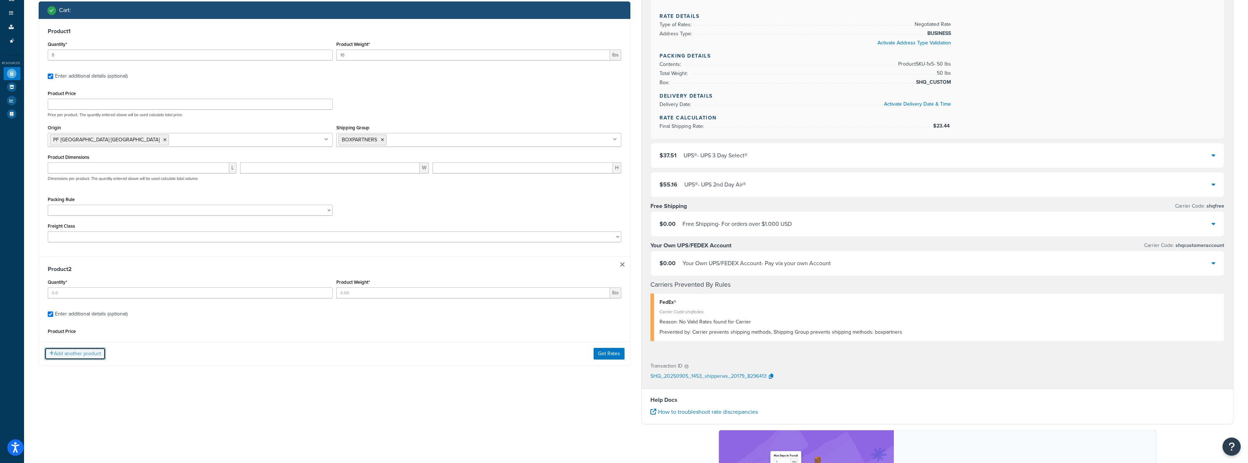
scroll to position [109, 0]
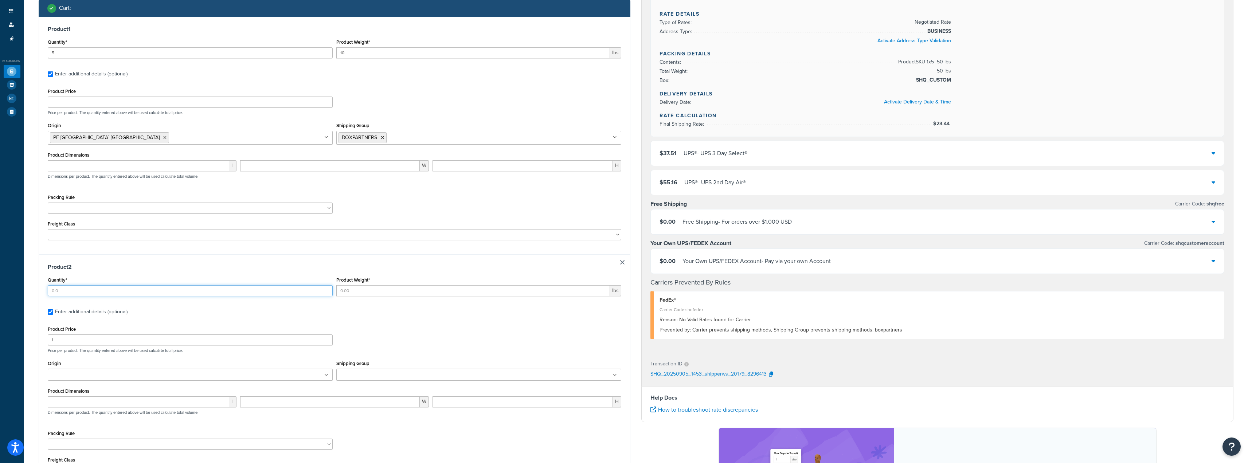
click at [132, 286] on input "Quantity*" at bounding box center [190, 290] width 285 height 11
type input "0"
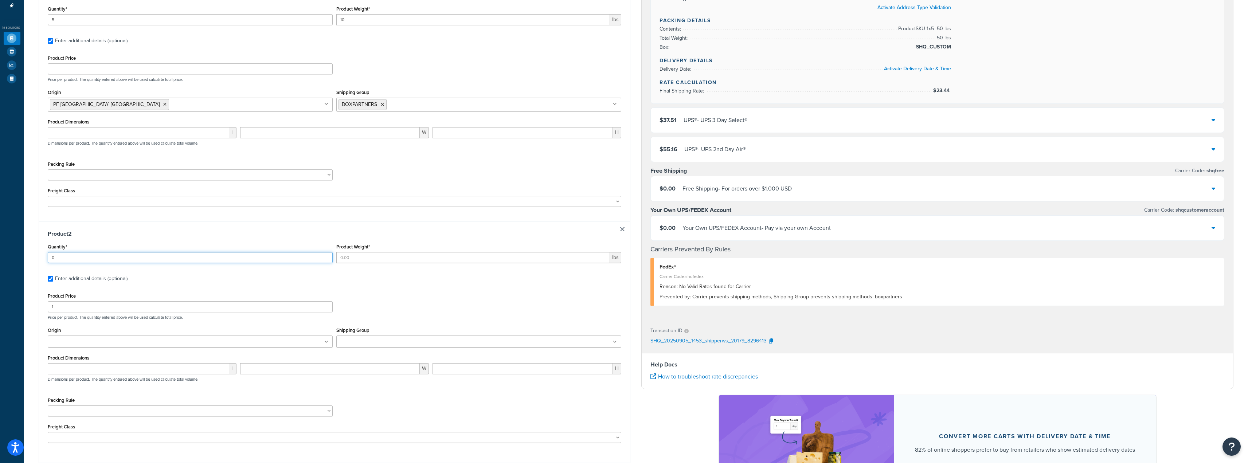
scroll to position [182, 0]
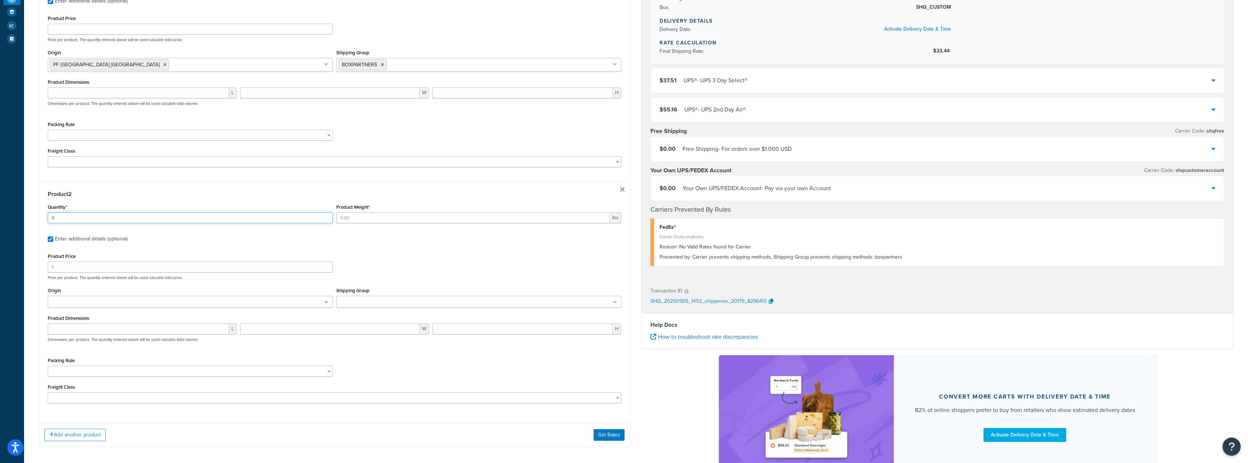
type input "8"
click at [372, 219] on input "Product Weight*" at bounding box center [473, 217] width 274 height 11
type input "10"
click at [327, 305] on icon at bounding box center [326, 302] width 4 height 4
click at [409, 305] on ul at bounding box center [478, 302] width 285 height 12
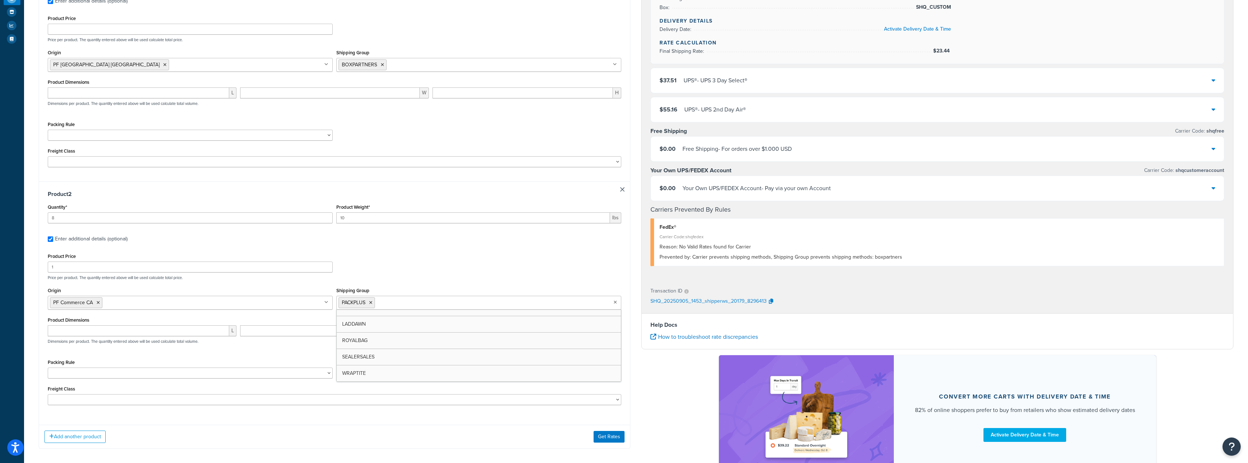
scroll to position [26, 0]
click at [270, 364] on div "Packing Rule Test Packing Rule" at bounding box center [190, 367] width 285 height 21
click at [268, 377] on select "Test Packing Rule" at bounding box center [190, 373] width 285 height 11
click at [286, 361] on div "Packing Rule Test Packing Rule" at bounding box center [190, 367] width 285 height 21
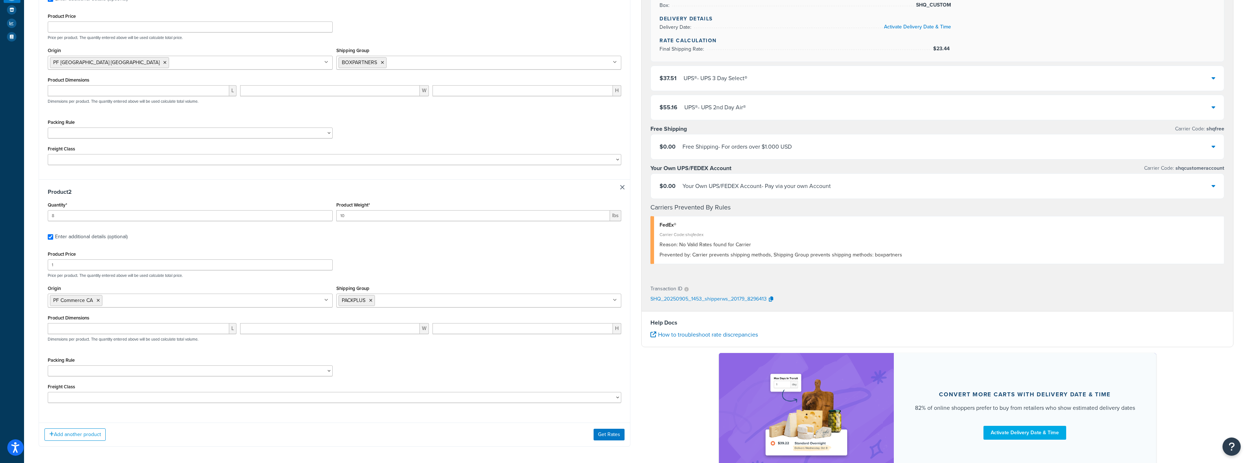
scroll to position [243, 0]
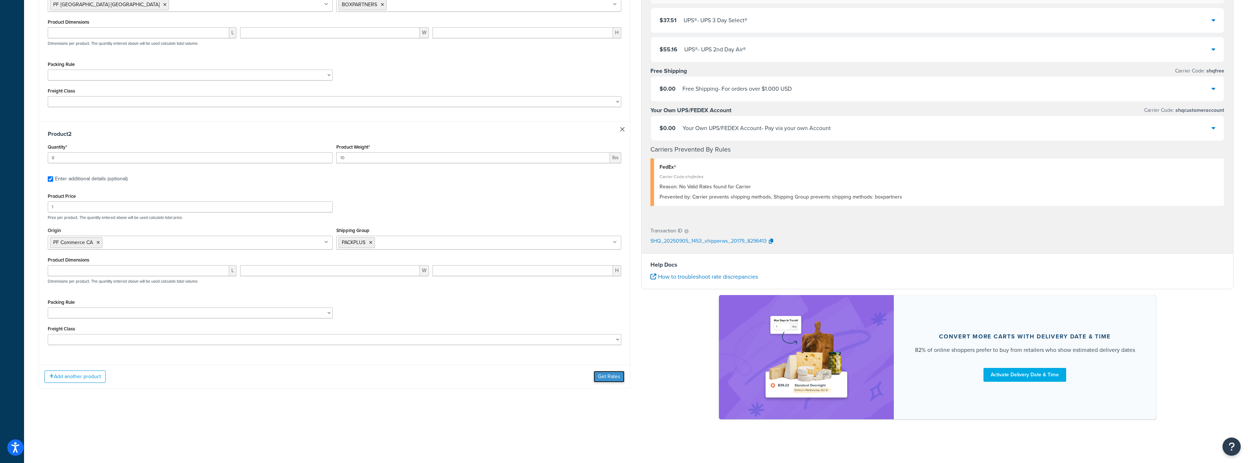
click at [607, 375] on button "Get Rates" at bounding box center [608, 377] width 31 height 12
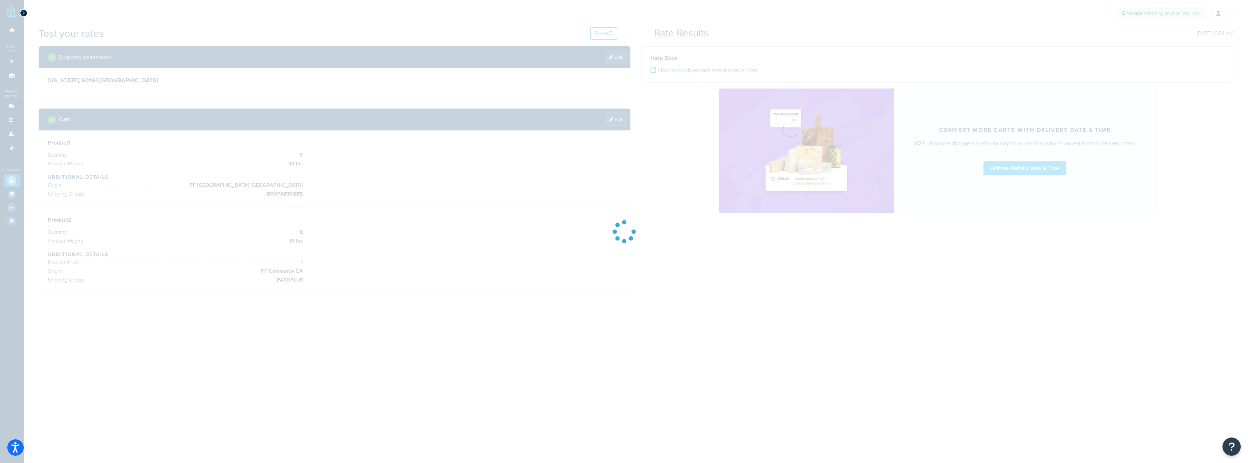
scroll to position [0, 0]
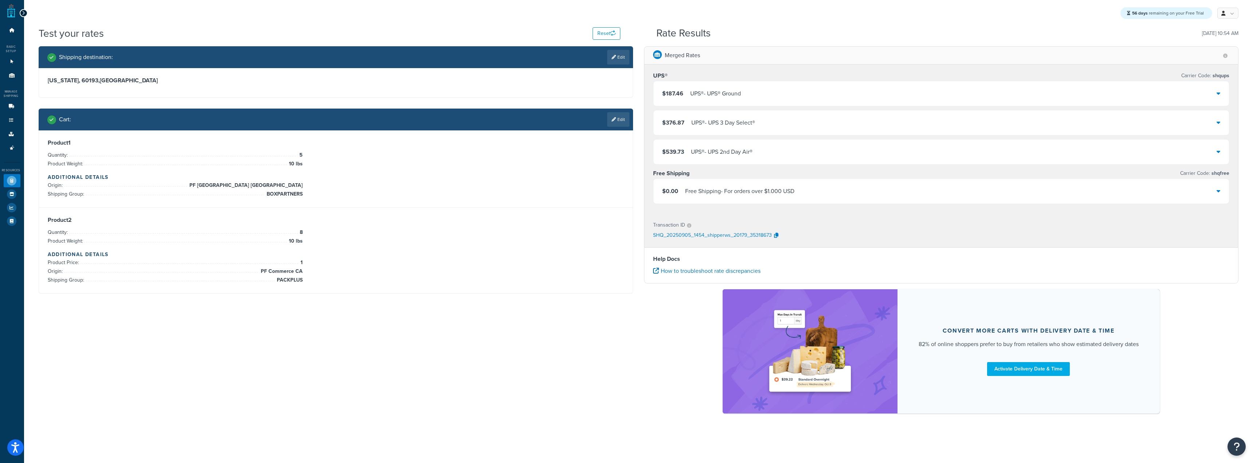
click at [762, 87] on div "$187.46 UPS® - UPS® Ground" at bounding box center [941, 93] width 576 height 25
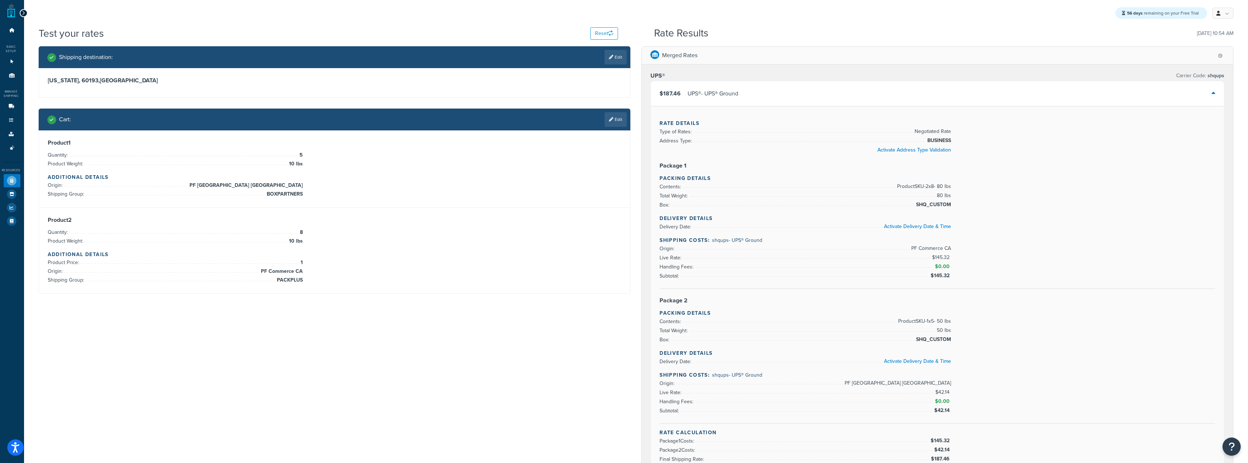
click at [776, 97] on div "$187.46 UPS® - UPS® Ground" at bounding box center [937, 93] width 573 height 25
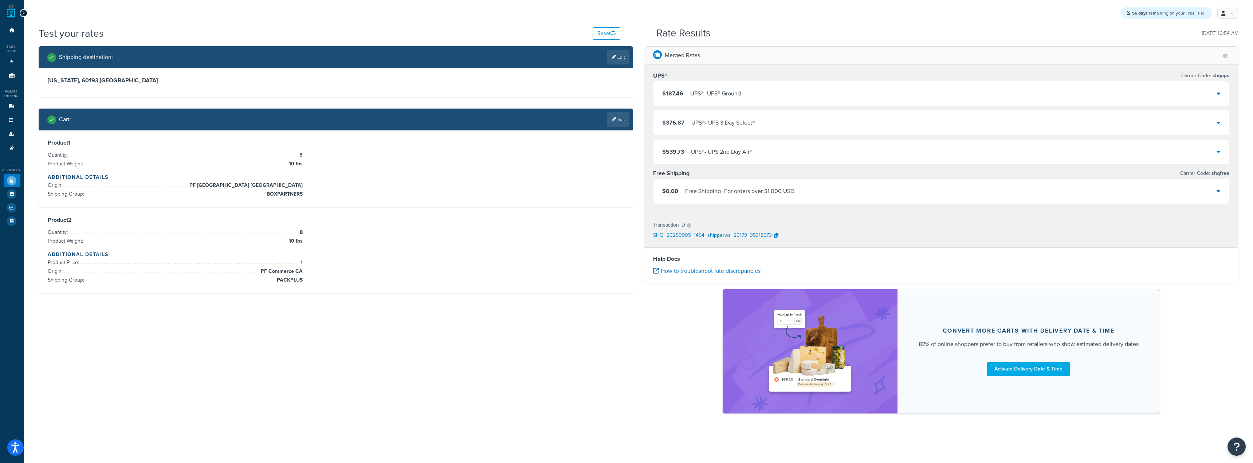
click at [776, 98] on div "$187.46 UPS® - UPS® Ground" at bounding box center [941, 93] width 576 height 25
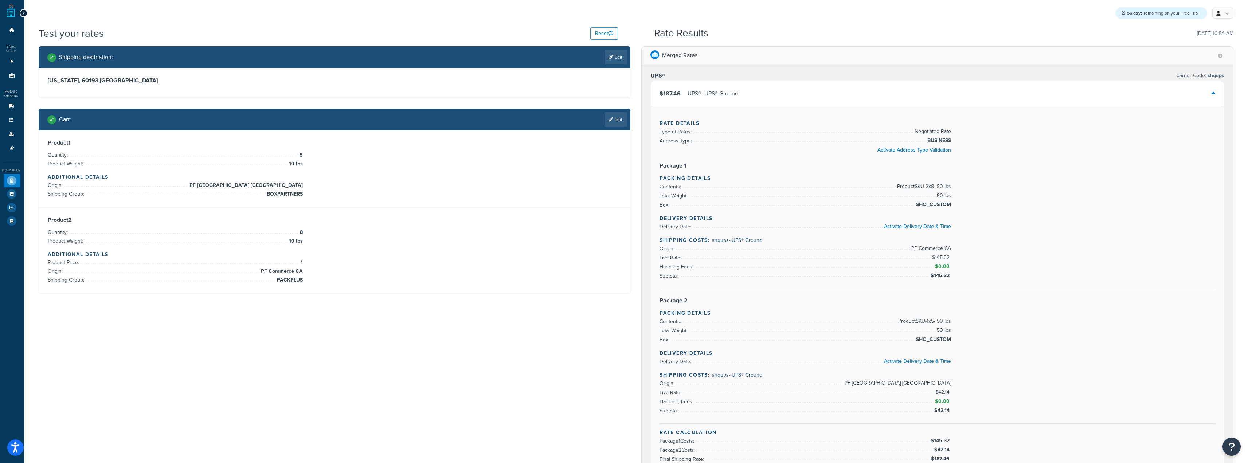
click at [744, 90] on div "$187.46 UPS® - UPS® Ground" at bounding box center [937, 93] width 573 height 25
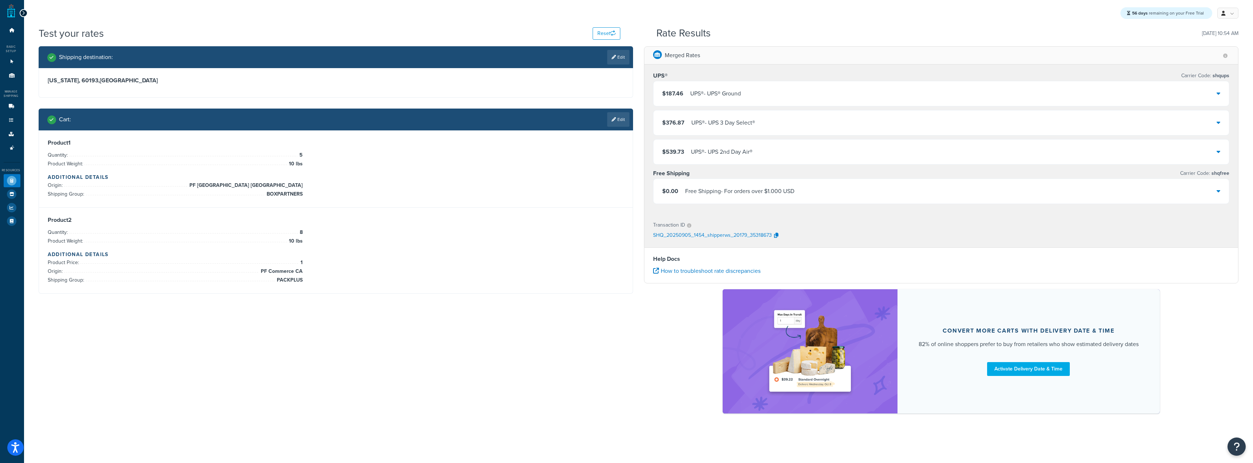
click at [744, 155] on div "UPS® - UPS 2nd Day Air®" at bounding box center [722, 152] width 62 height 10
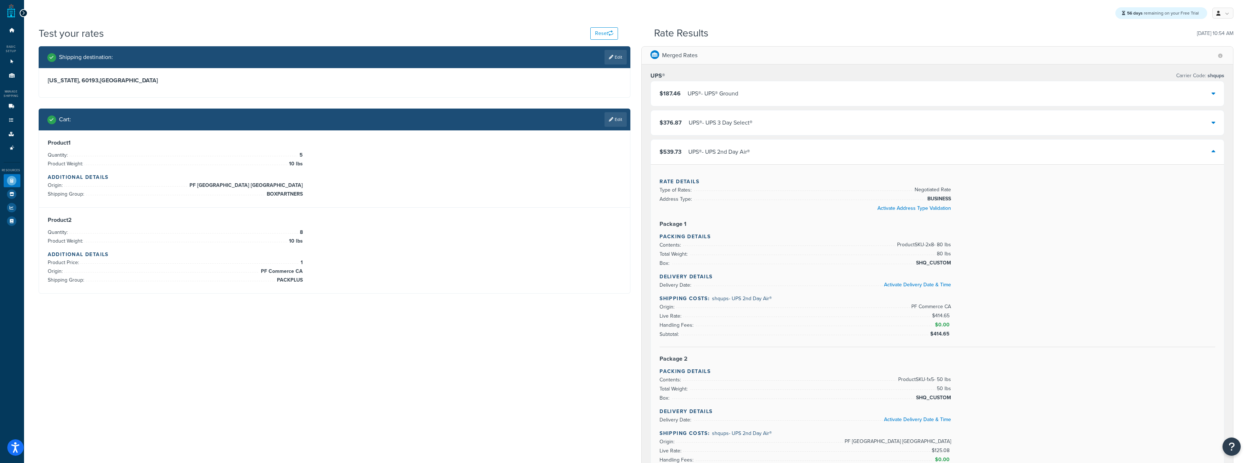
click at [744, 155] on div "UPS® - UPS 2nd Day Air®" at bounding box center [719, 152] width 62 height 10
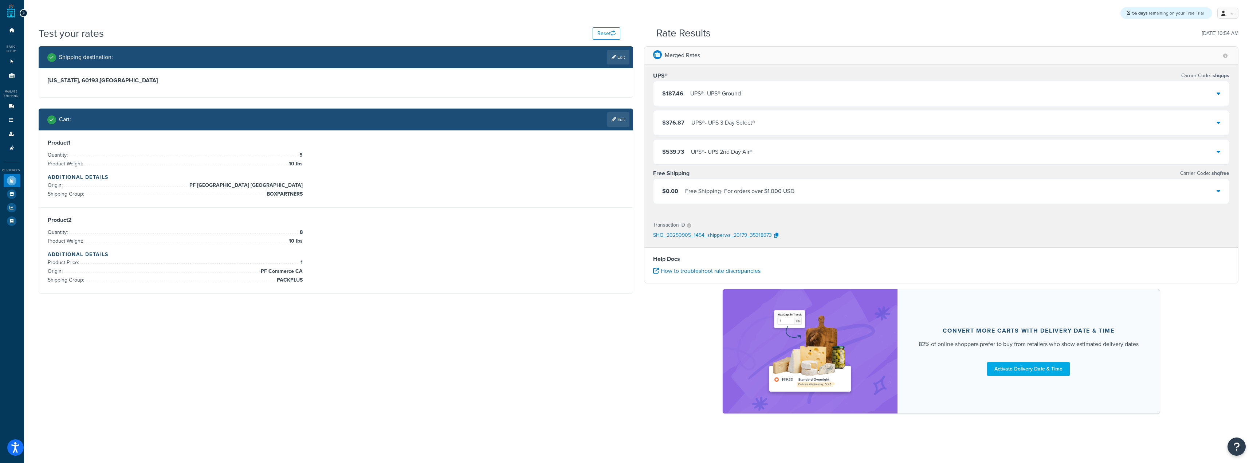
click at [758, 188] on div "Free Shipping - For orders over $1.000 USD" at bounding box center [739, 191] width 109 height 10
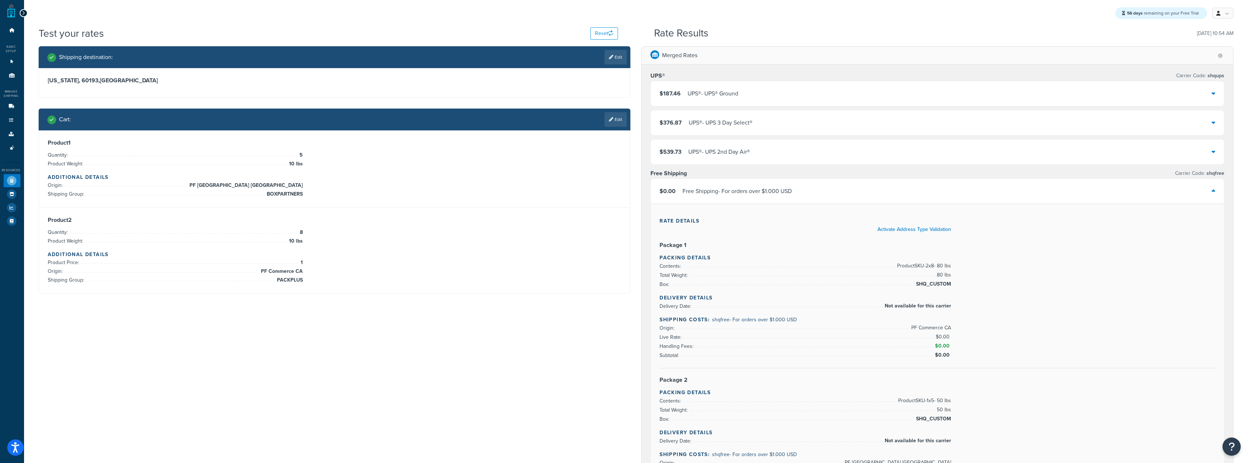
click at [758, 189] on div "Free Shipping - For orders over $1.000 USD" at bounding box center [736, 191] width 109 height 10
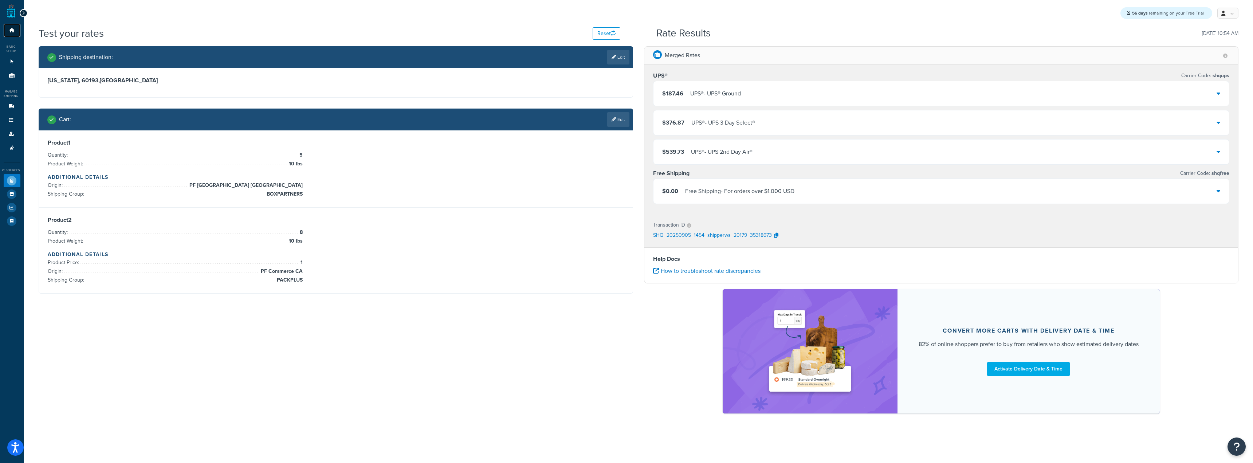
click at [12, 32] on icon at bounding box center [11, 30] width 7 height 4
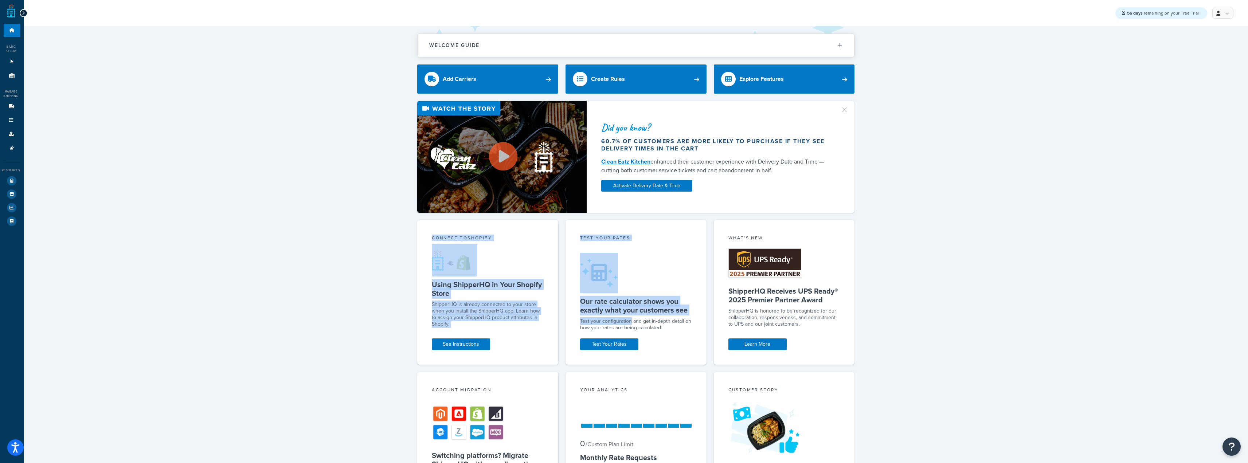
click at [649, 376] on div "Welcome Guide Recommendations ShipperHQ: An Overview Carrier Setup Shipping Rul…" at bounding box center [636, 361] width 1224 height 670
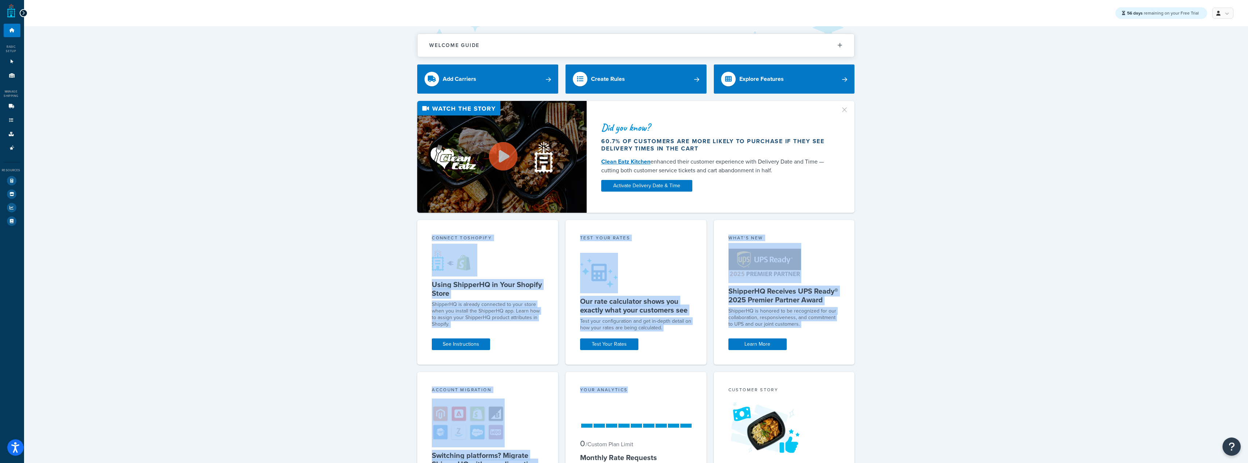
click at [1035, 318] on div "Welcome Guide Recommendations ShipperHQ: An Overview Carrier Setup Shipping Rul…" at bounding box center [636, 361] width 1224 height 670
click at [876, 256] on div "Welcome Guide Recommendations ShipperHQ: An Overview Carrier Setup Shipping Rul…" at bounding box center [636, 361] width 1224 height 670
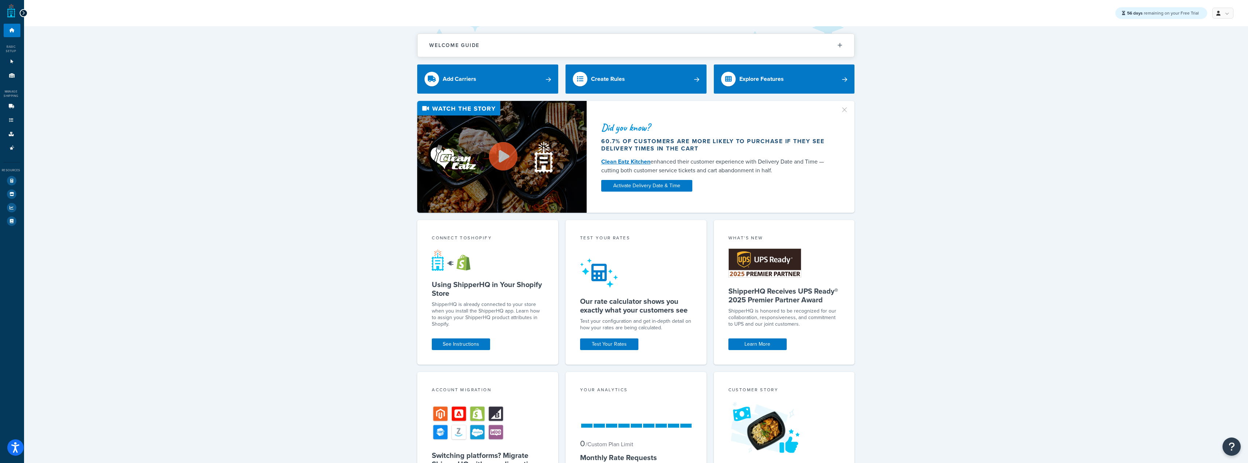
click at [397, 236] on div "Welcome Guide Recommendations ShipperHQ: An Overview Carrier Setup Shipping Rul…" at bounding box center [636, 361] width 1224 height 670
click at [6, 78] on link "Origins 11" at bounding box center [12, 75] width 17 height 13
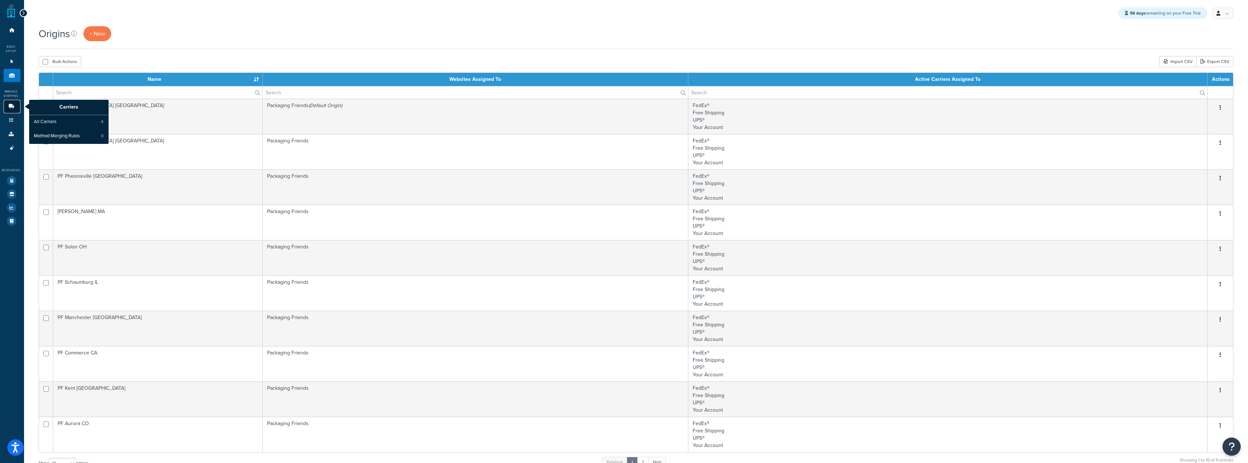
click at [19, 102] on link "Carriers" at bounding box center [12, 106] width 17 height 13
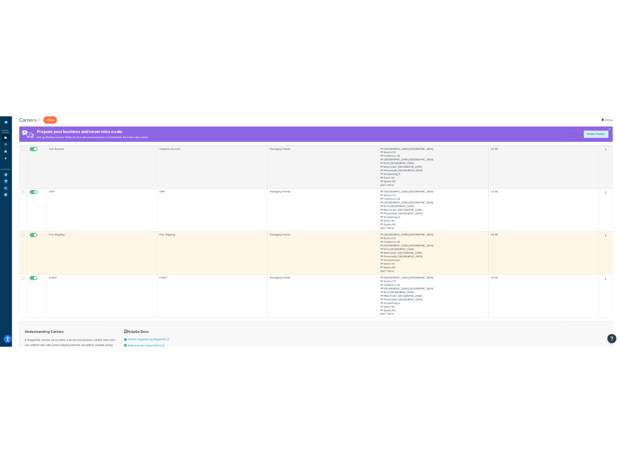
scroll to position [50, 0]
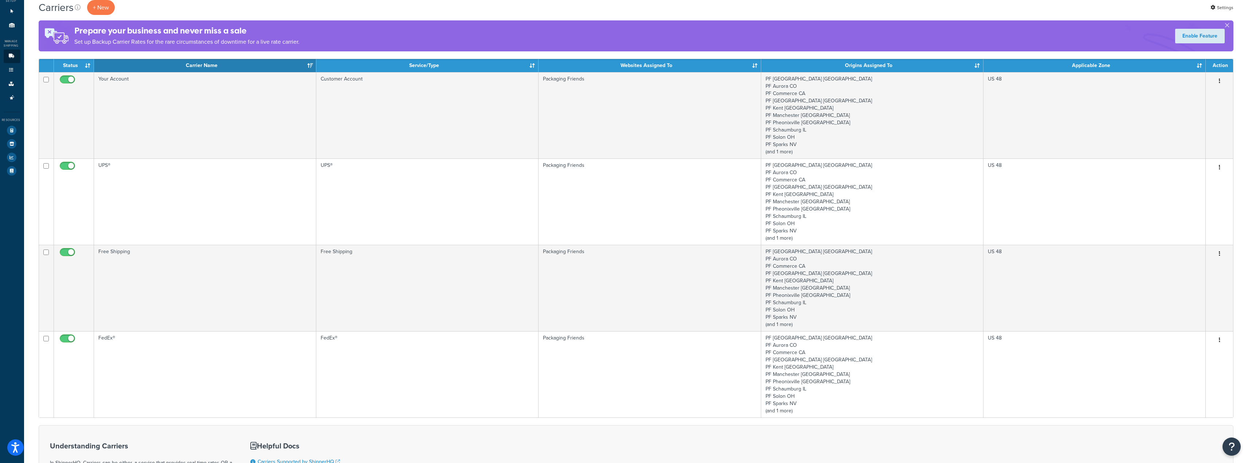
click at [502, 22] on div "Prepare your business and never miss a sale Set up Backup Carrier Rates for the…" at bounding box center [636, 35] width 1194 height 31
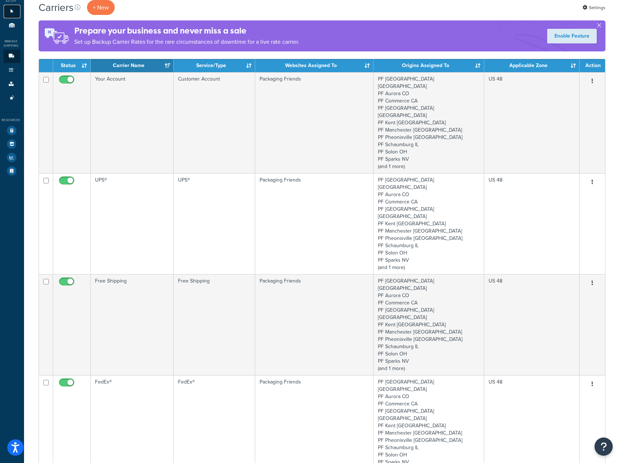
click at [13, 8] on link "Websites 1" at bounding box center [12, 11] width 17 height 13
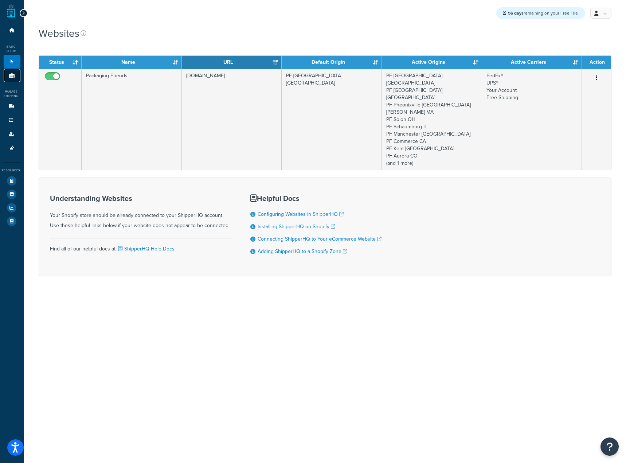
click at [10, 70] on link "Origins 11" at bounding box center [12, 75] width 17 height 13
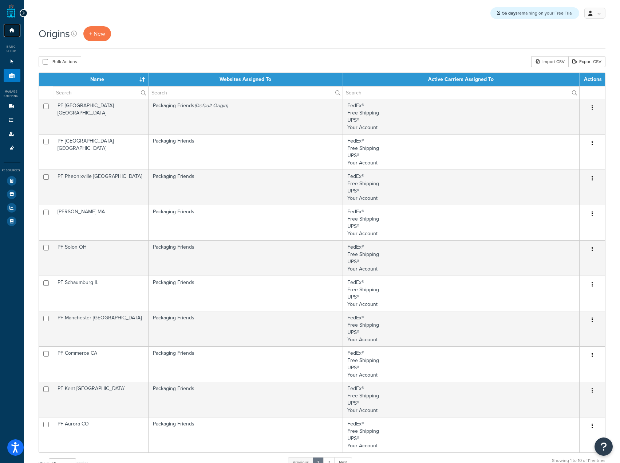
click at [15, 27] on link "Dashboard" at bounding box center [12, 30] width 17 height 13
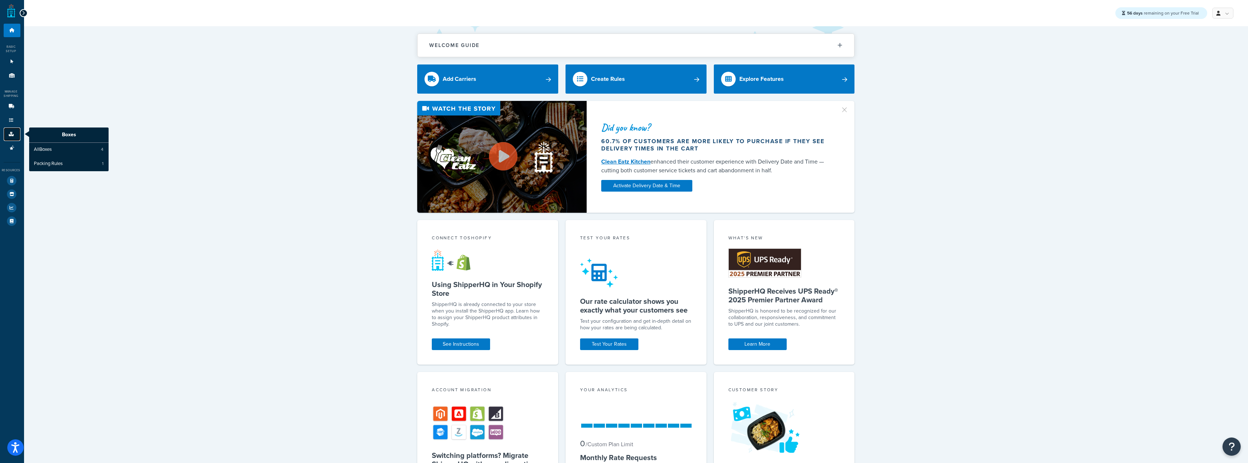
click at [12, 135] on icon at bounding box center [11, 134] width 7 height 4
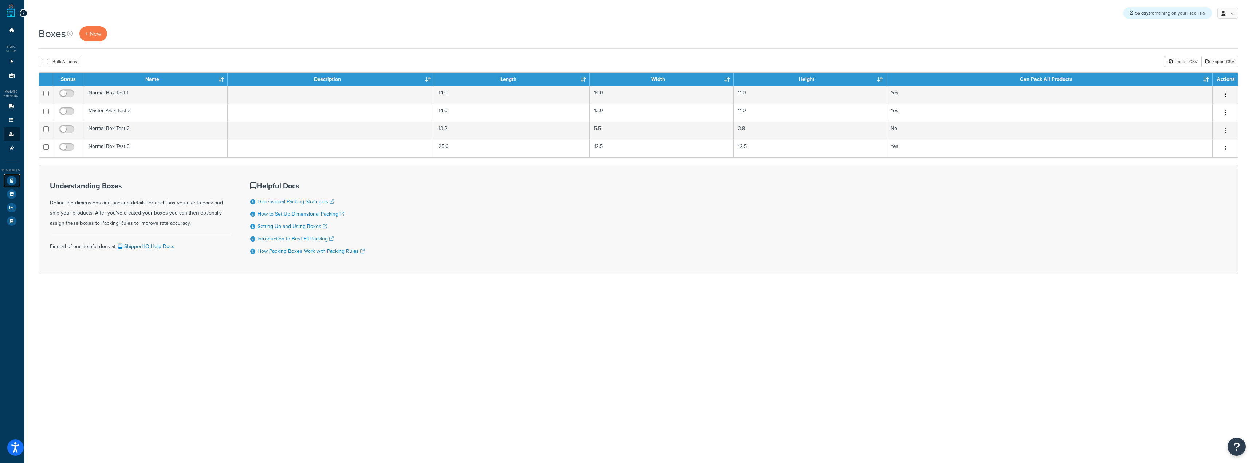
click at [9, 178] on icon at bounding box center [11, 180] width 9 height 9
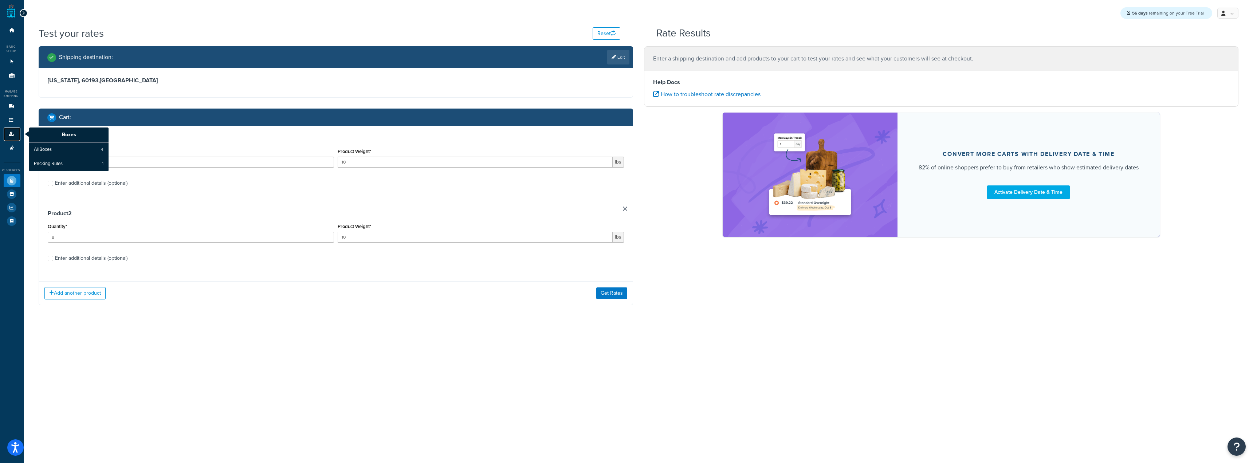
click at [11, 134] on icon at bounding box center [11, 134] width 7 height 4
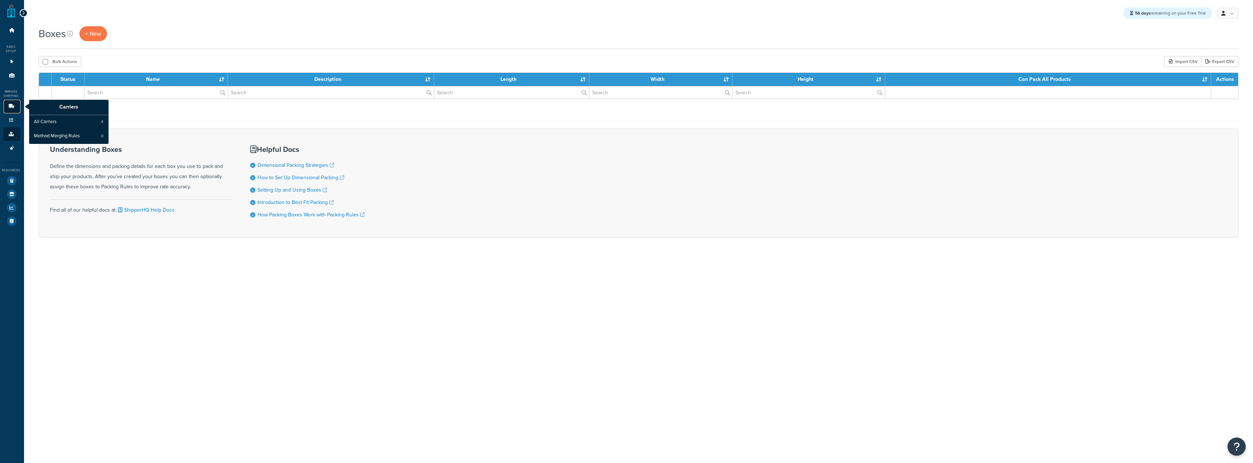
click at [12, 107] on icon at bounding box center [11, 106] width 7 height 4
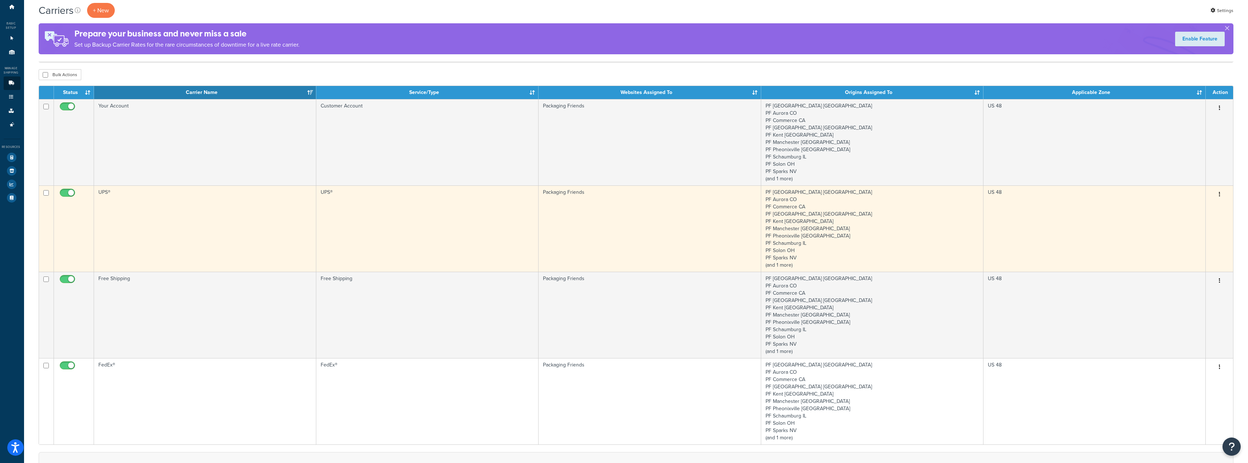
scroll to position [36, 0]
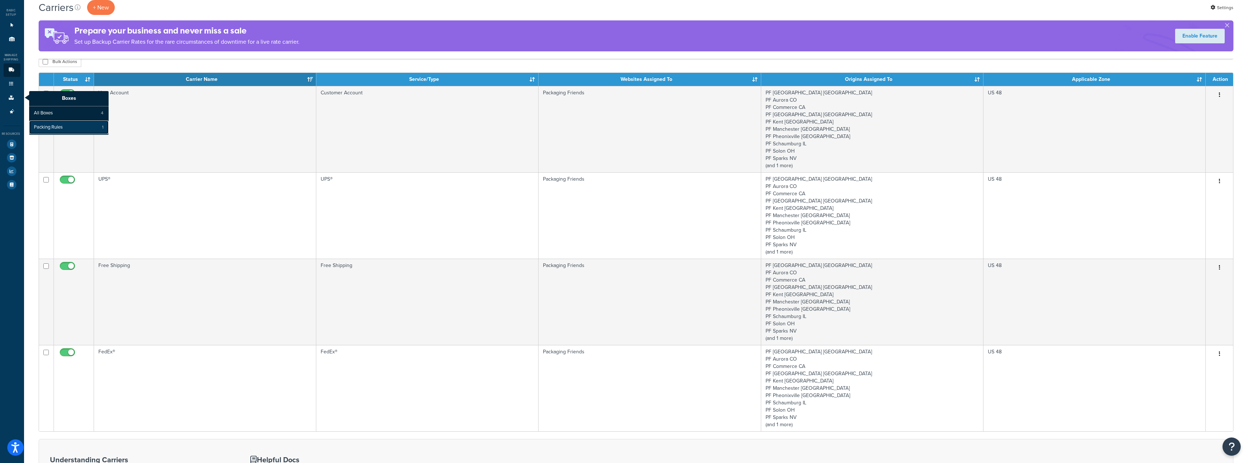
click at [68, 126] on link "Packing Rules 1" at bounding box center [68, 128] width 79 height 14
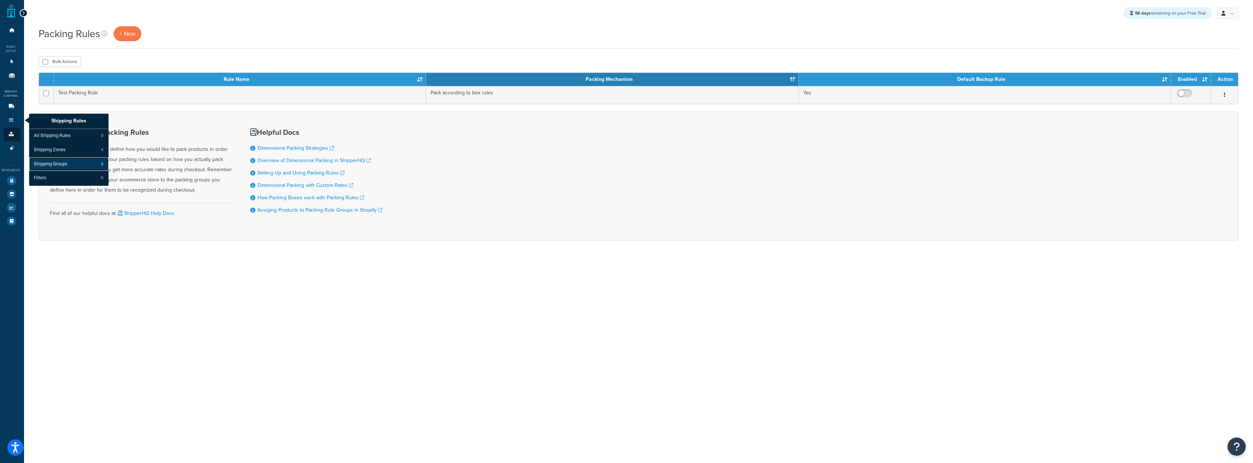
click at [58, 159] on link "Shipping Groups 8" at bounding box center [68, 164] width 79 height 14
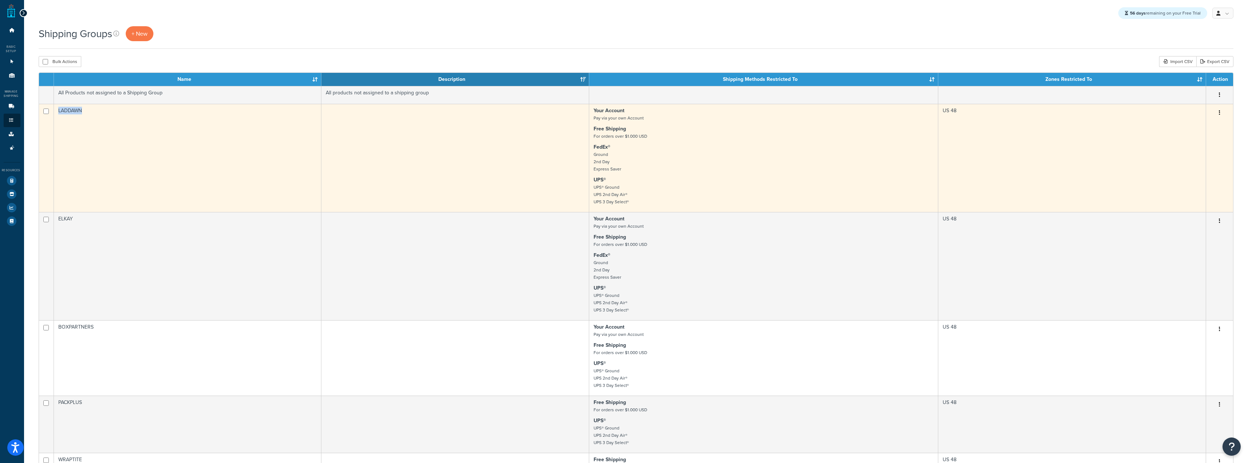
click at [55, 111] on td "LADDAWN" at bounding box center [187, 158] width 267 height 108
copy td "LADDAWN"
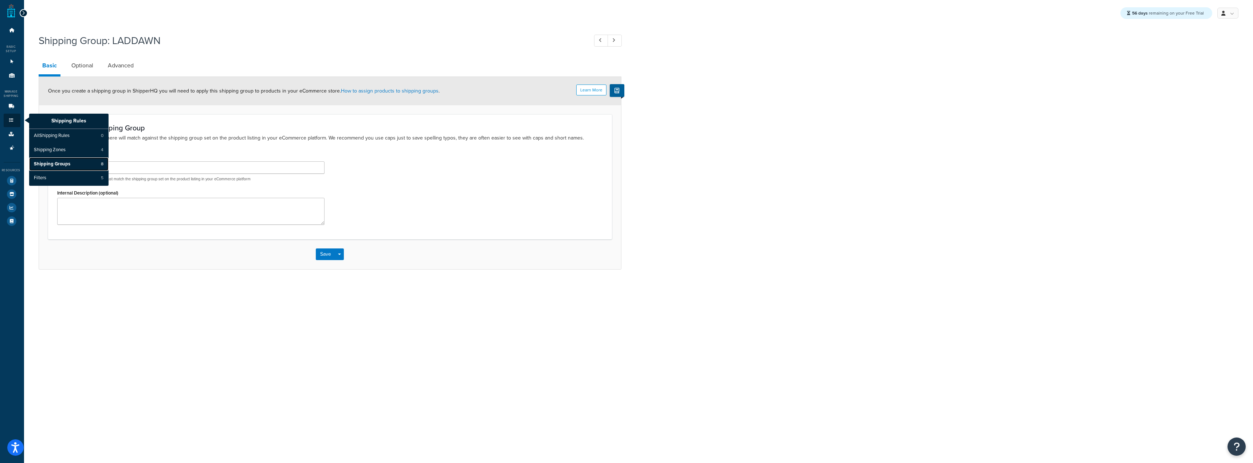
click at [63, 162] on span "Shipping Groups" at bounding box center [52, 164] width 36 height 7
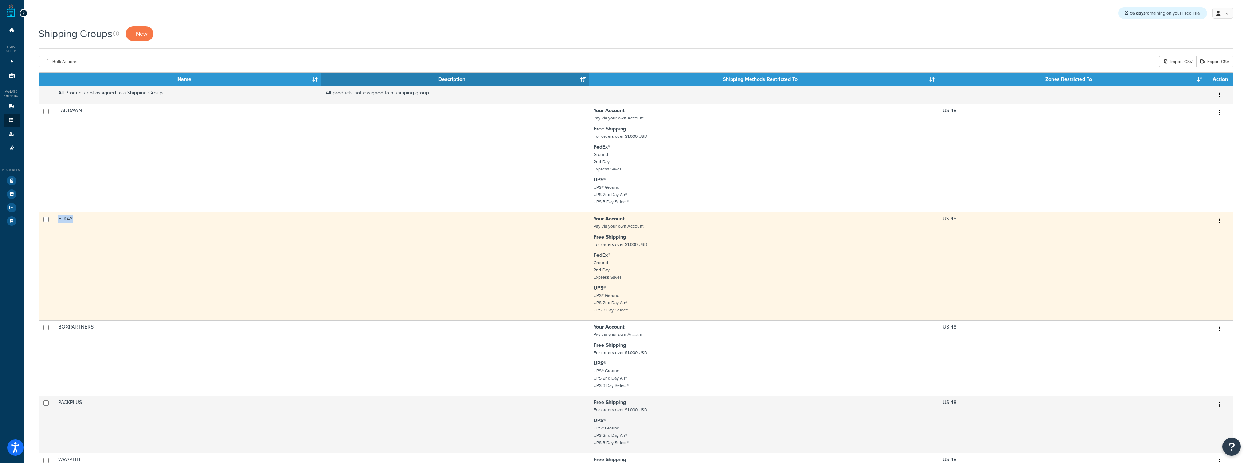
drag, startPoint x: 84, startPoint y: 222, endPoint x: 56, endPoint y: 216, distance: 28.7
click at [56, 216] on td "ELKAY" at bounding box center [187, 266] width 267 height 108
copy td "ELKAY"
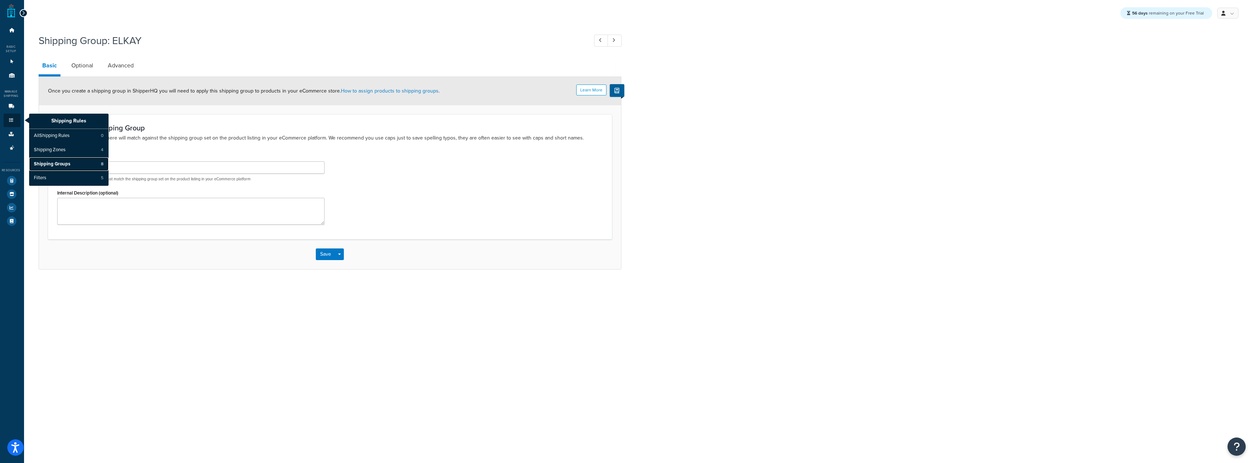
click at [68, 161] on span "Shipping Groups" at bounding box center [52, 164] width 36 height 7
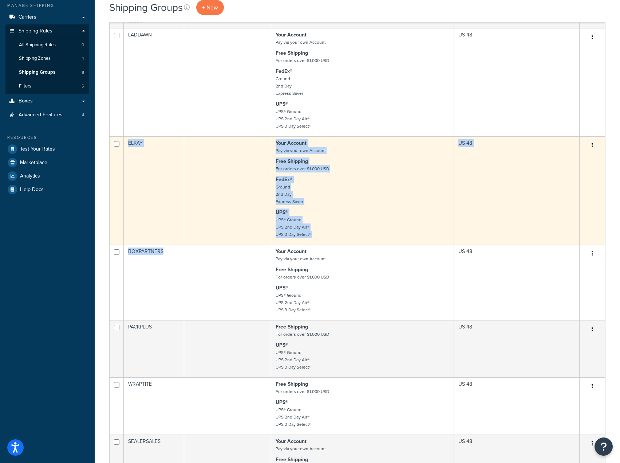
scroll to position [73, 0]
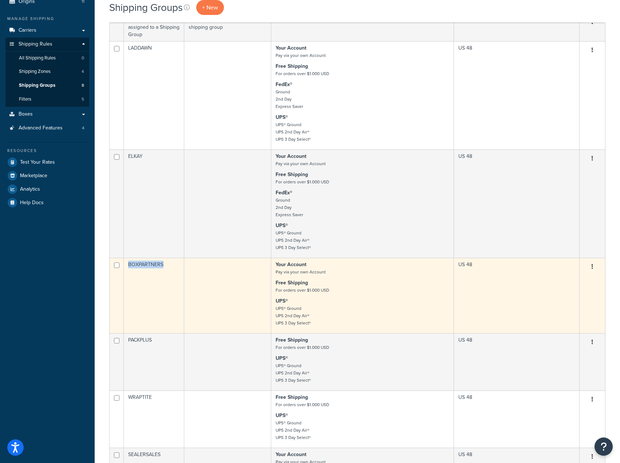
drag, startPoint x: 163, startPoint y: 230, endPoint x: 129, endPoint y: 272, distance: 54.9
click at [129, 272] on td "BOXPARTNERS" at bounding box center [154, 295] width 60 height 75
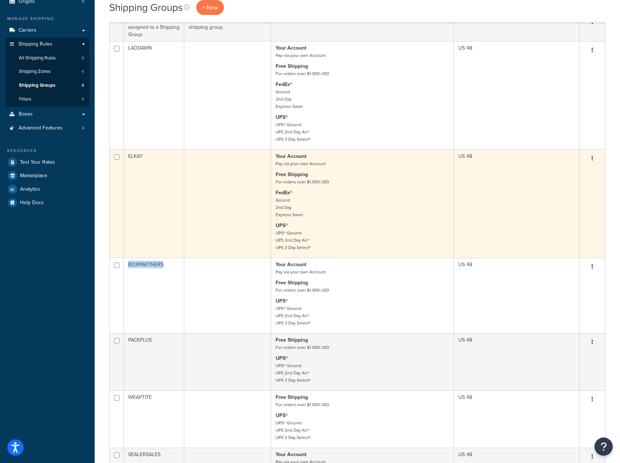
copy td "BOXPARTNERS"
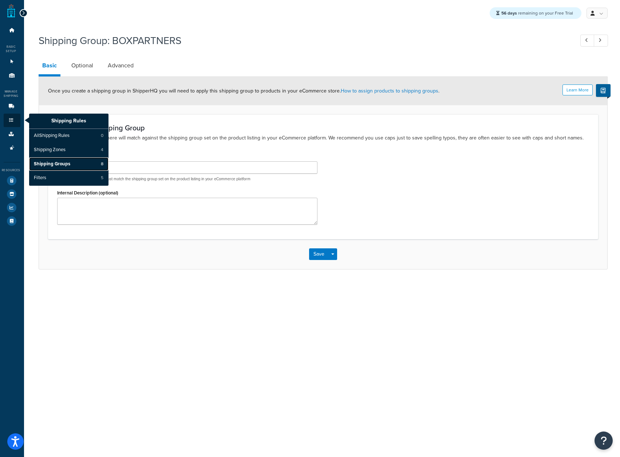
click at [70, 162] on link "Shipping Groups 8" at bounding box center [68, 164] width 79 height 14
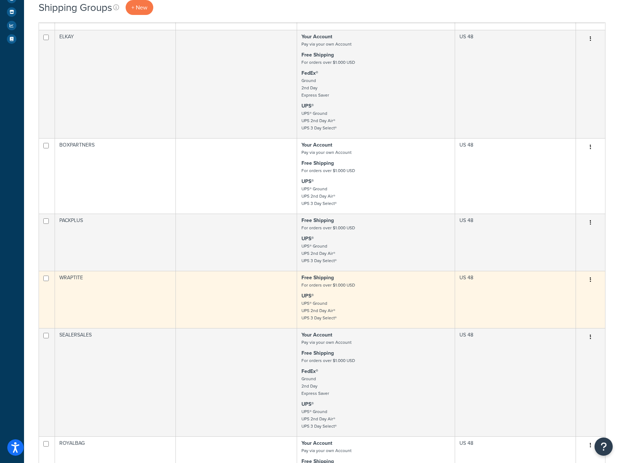
scroll to position [291, 0]
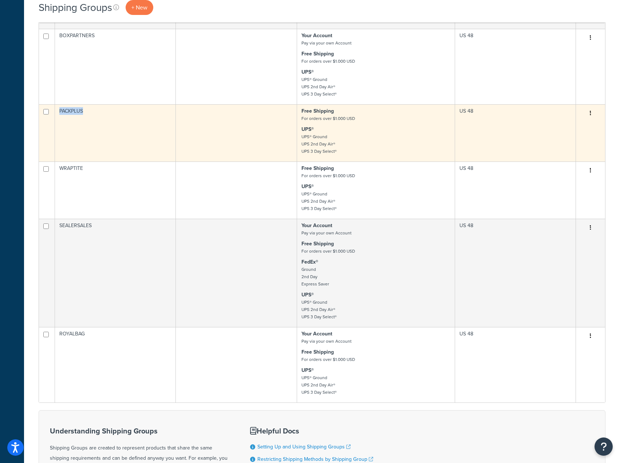
drag, startPoint x: 98, startPoint y: 115, endPoint x: 60, endPoint y: 122, distance: 38.8
click at [60, 122] on td "PACKPLUS" at bounding box center [115, 132] width 121 height 57
copy td "PACKPLUS"
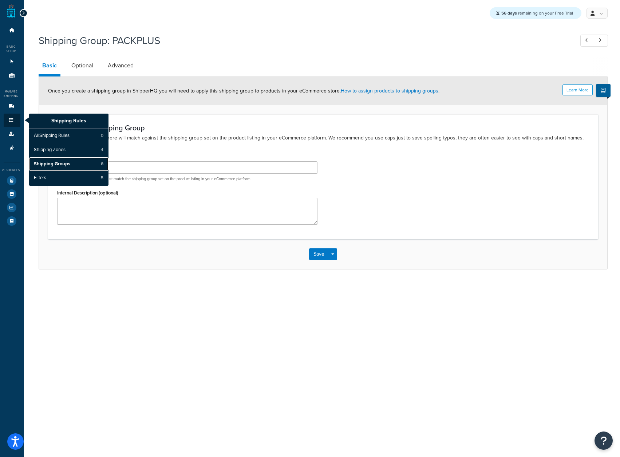
click at [78, 164] on link "Shipping Groups 8" at bounding box center [68, 164] width 79 height 14
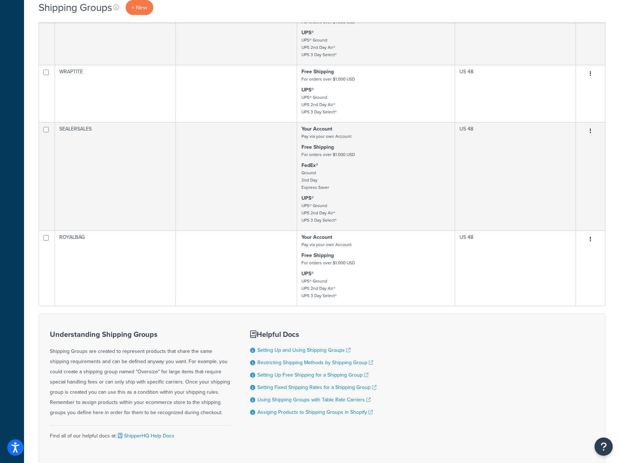
scroll to position [401, 0]
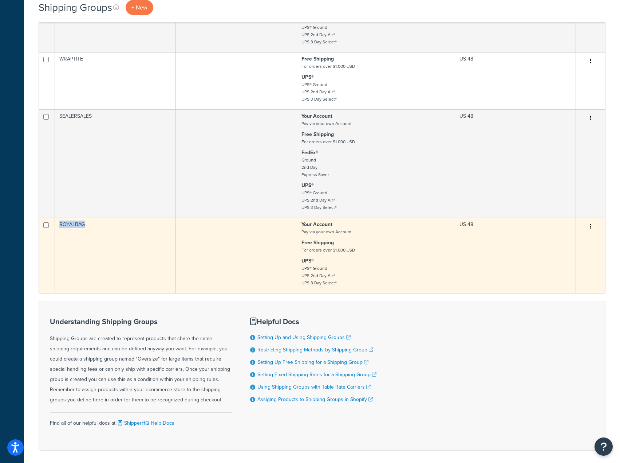
drag, startPoint x: 118, startPoint y: 243, endPoint x: 58, endPoint y: 235, distance: 59.9
click at [58, 235] on td "ROYALBAG" at bounding box center [115, 254] width 121 height 75
copy td "ROYALBAG"
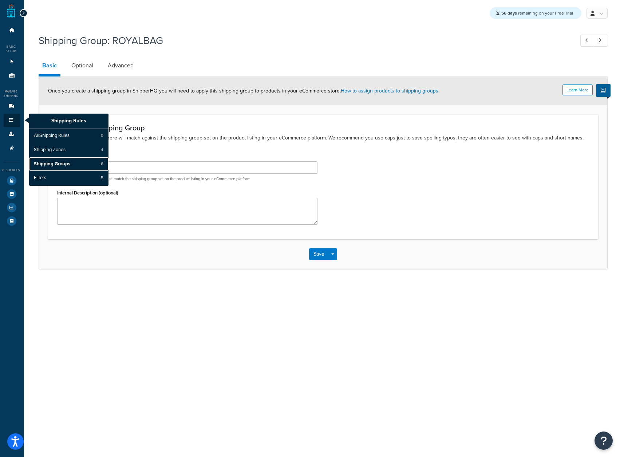
click at [83, 159] on link "Shipping Groups 8" at bounding box center [68, 164] width 79 height 14
click at [83, 163] on link "Shipping Groups 8" at bounding box center [68, 164] width 79 height 14
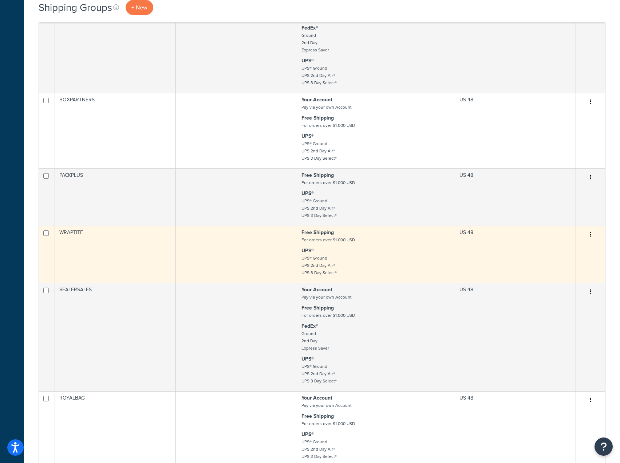
scroll to position [291, 0]
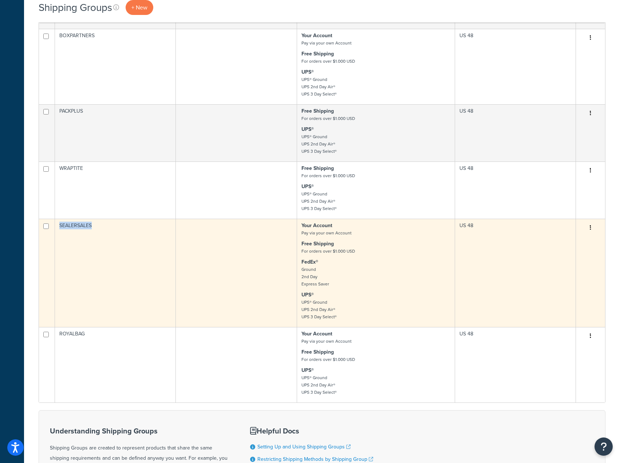
drag, startPoint x: 105, startPoint y: 235, endPoint x: 58, endPoint y: 233, distance: 47.8
click at [58, 233] on td "SEALERSALES" at bounding box center [115, 273] width 121 height 108
copy td "SEALERSALES"
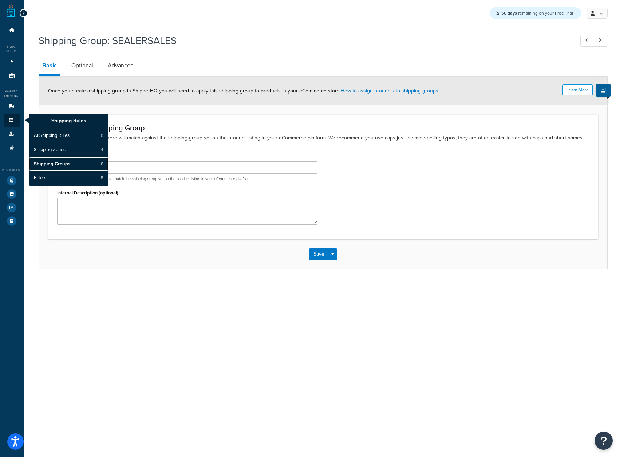
click at [65, 161] on span "Shipping Groups" at bounding box center [52, 164] width 36 height 7
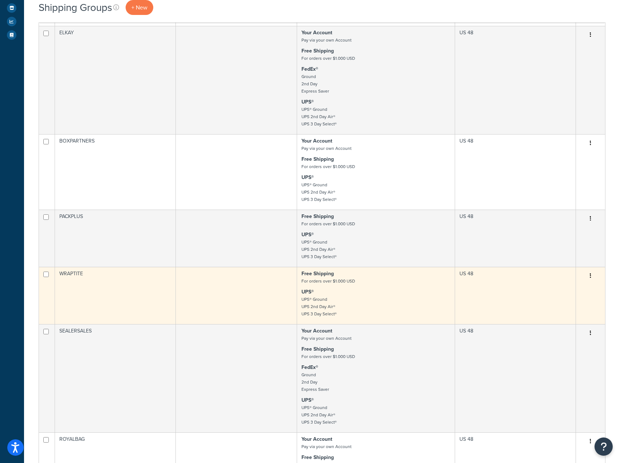
scroll to position [185, 0]
drag, startPoint x: 102, startPoint y: 277, endPoint x: 59, endPoint y: 277, distance: 42.6
click at [59, 277] on td "WRAPTITE" at bounding box center [115, 295] width 121 height 57
copy td "WRAPTITE"
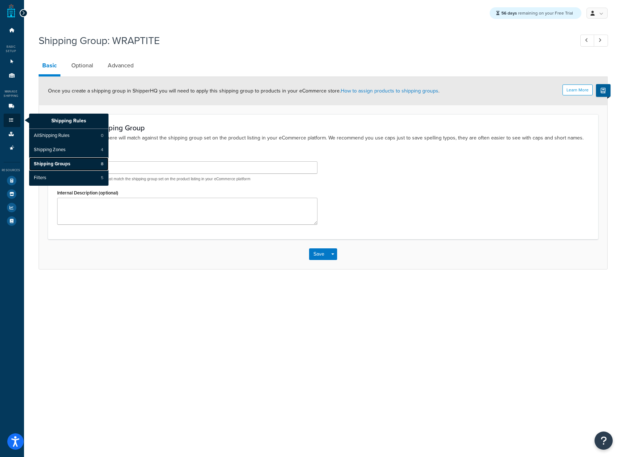
click at [78, 164] on link "Shipping Groups 8" at bounding box center [68, 164] width 79 height 14
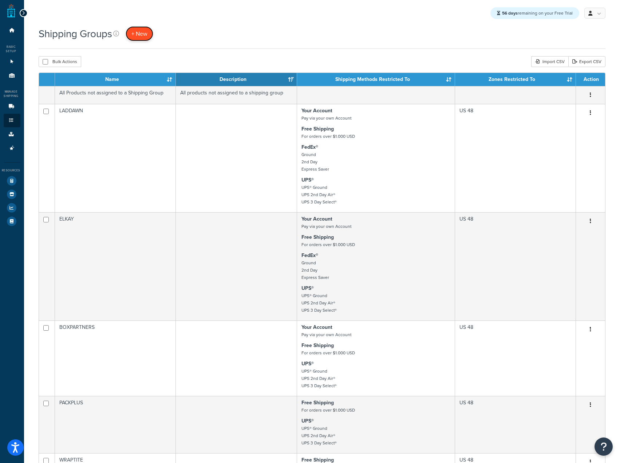
click at [138, 36] on span "+ New" at bounding box center [139, 34] width 16 height 8
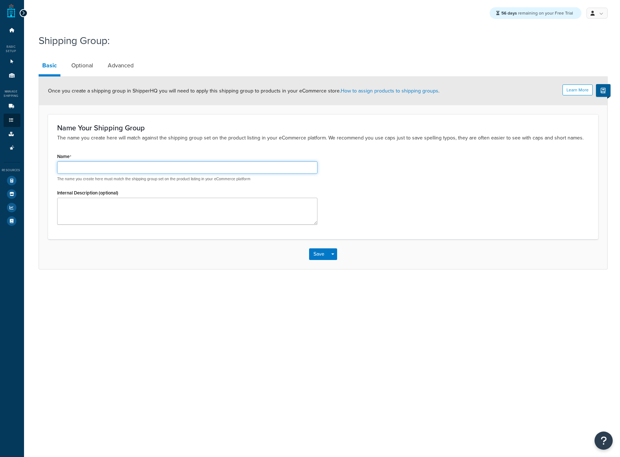
click at [142, 171] on input "Name" at bounding box center [187, 167] width 261 height 12
paste input "IMPACKT"
click at [63, 166] on input "IMPACKT" at bounding box center [187, 167] width 261 height 12
click at [62, 167] on input "IMPACKT" at bounding box center [187, 167] width 261 height 12
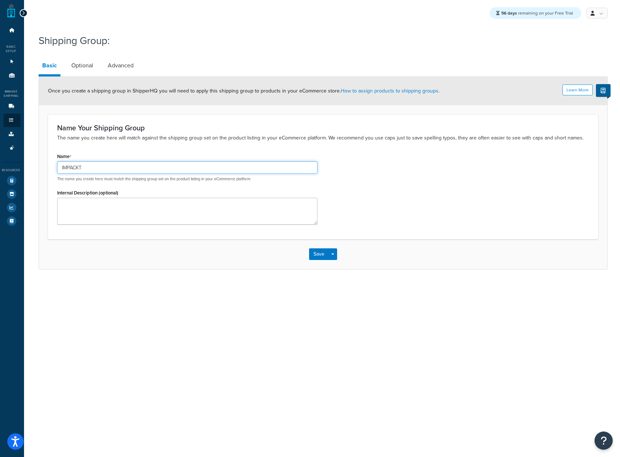
click at [62, 167] on input "IMPACKT" at bounding box center [187, 167] width 261 height 12
type input "IMPACKT"
click at [78, 62] on link "Optional" at bounding box center [82, 65] width 29 height 17
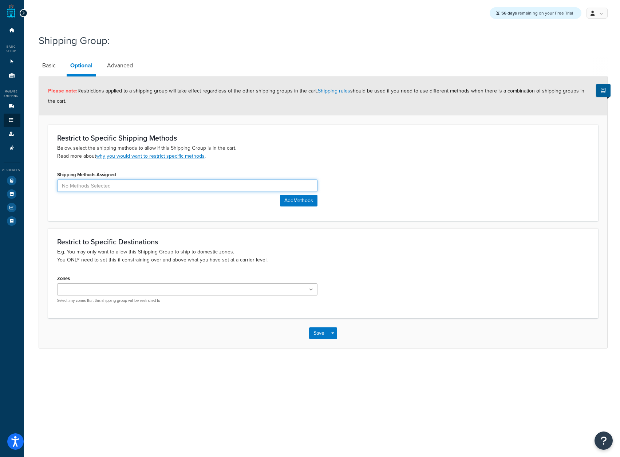
click at [151, 182] on input at bounding box center [187, 186] width 261 height 12
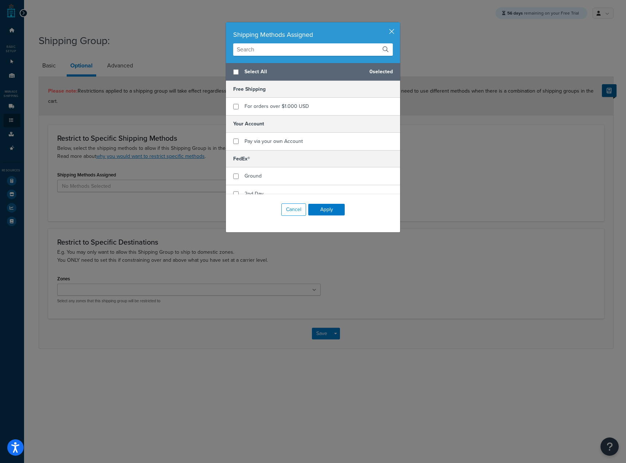
click at [239, 70] on div "Select All 0 selected" at bounding box center [313, 72] width 174 height 18
checkbox input "true"
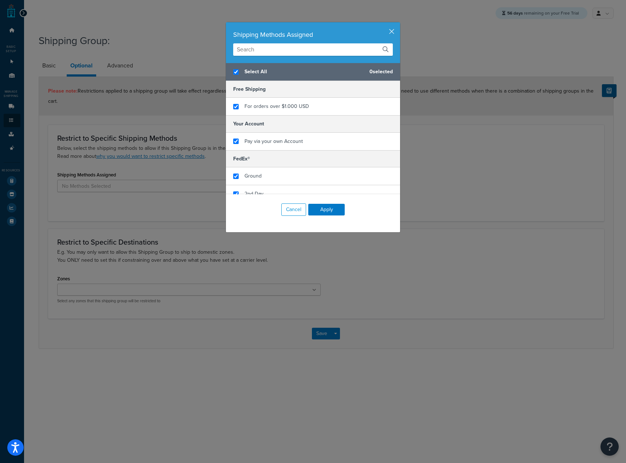
checkbox input "true"
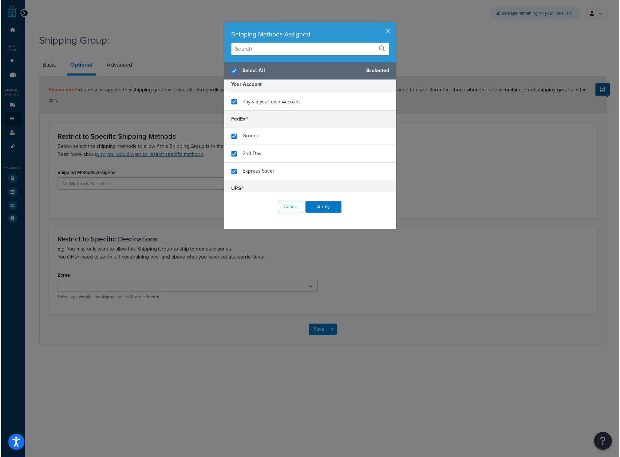
scroll to position [97, 0]
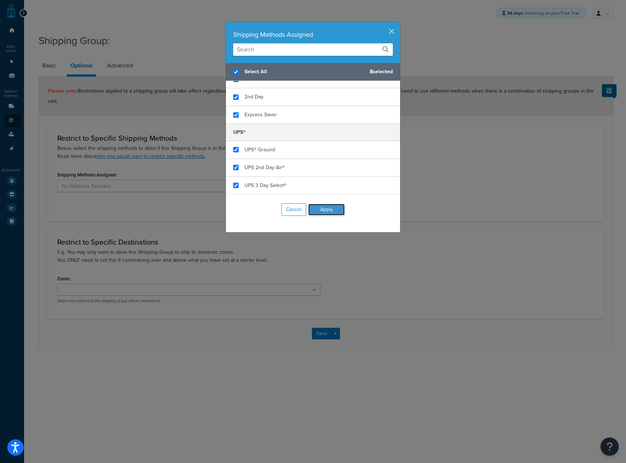
click at [334, 212] on button "Apply" at bounding box center [326, 210] width 36 height 12
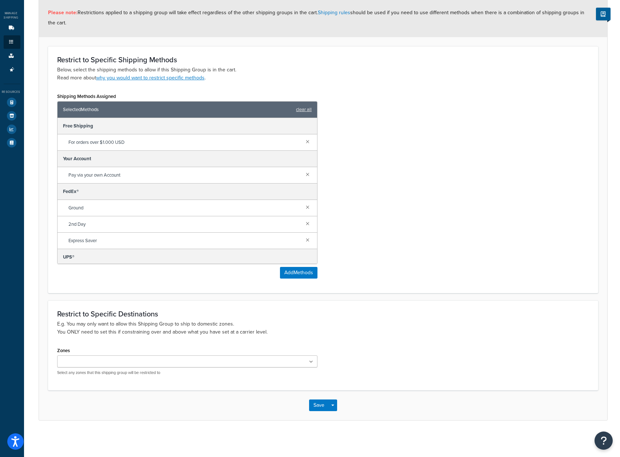
scroll to position [79, 0]
click at [140, 360] on ul at bounding box center [187, 362] width 261 height 12
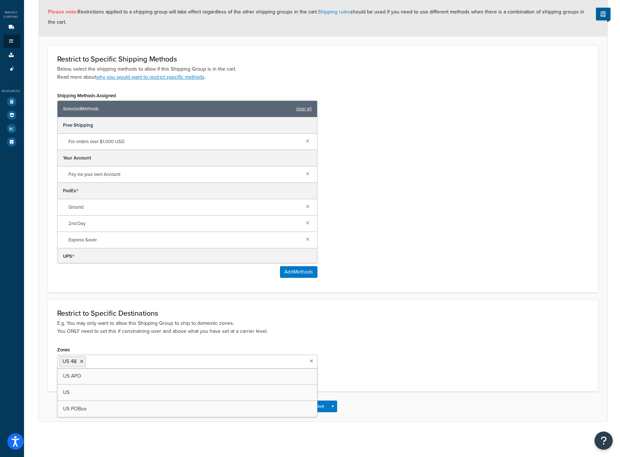
scroll to position [0, 0]
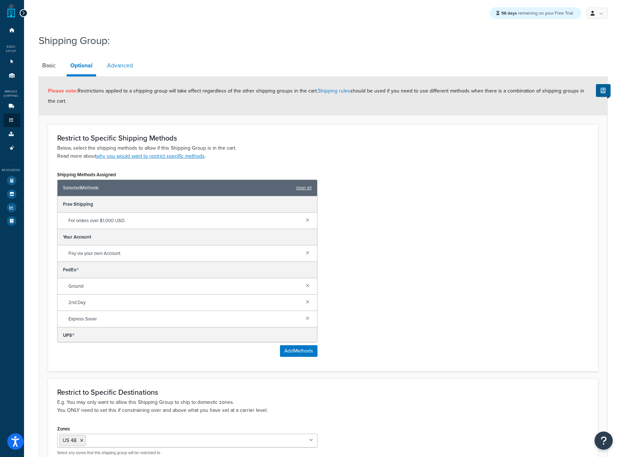
click at [113, 68] on link "Advanced" at bounding box center [119, 65] width 33 height 17
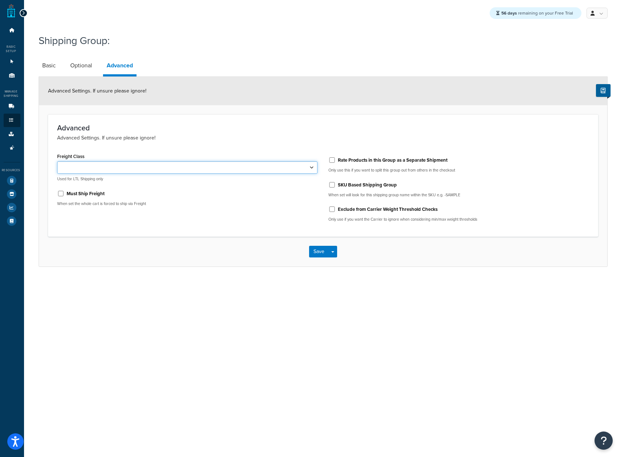
click at [232, 173] on select "50 55 60 65 70 77.5 85 92.5 100 110 125 150 175 200 250 300 400 500" at bounding box center [187, 167] width 261 height 12
select select "175"
click at [57, 162] on select "50 55 60 65 70 77.5 85 92.5 100 110 125 150 175 200 250 300 400 500" at bounding box center [187, 167] width 261 height 12
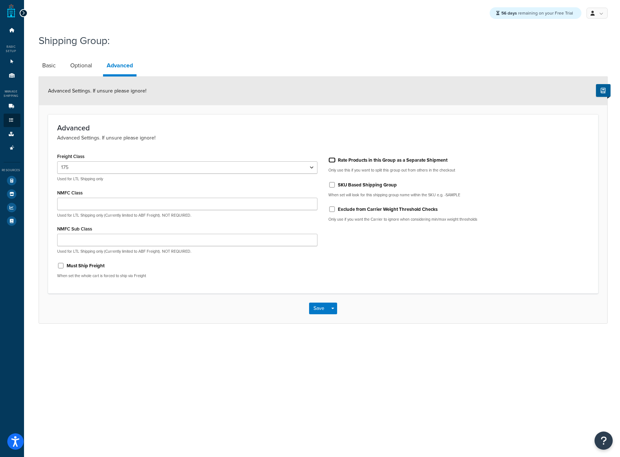
click at [333, 158] on input "Rate Products in this Group as a Separate Shipment" at bounding box center [332, 159] width 7 height 5
click at [380, 162] on label "Rate Products in this Group as a Separate Shipment" at bounding box center [393, 160] width 110 height 7
click at [336, 162] on input "Rate Products in this Group as a Separate Shipment" at bounding box center [332, 159] width 7 height 5
click at [380, 162] on label "Rate Products in this Group as a Separate Shipment" at bounding box center [393, 160] width 110 height 7
click at [336, 162] on input "Rate Products in this Group as a Separate Shipment" at bounding box center [332, 159] width 7 height 5
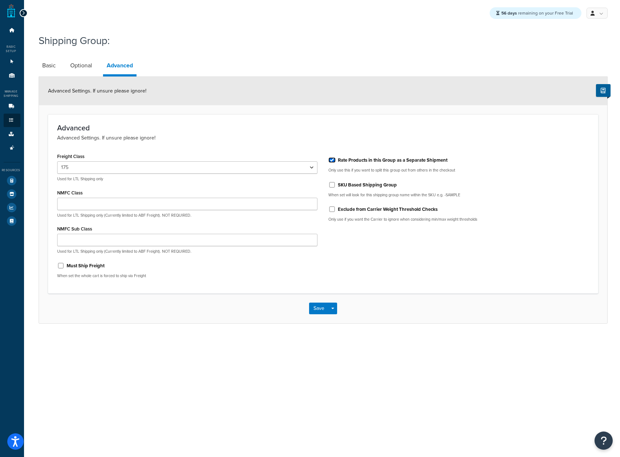
checkbox input "true"
click at [359, 186] on label "SKU Based Shipping Group" at bounding box center [367, 185] width 59 height 7
click at [336, 186] on input "SKU Based Shipping Group" at bounding box center [332, 184] width 7 height 5
checkbox input "true"
click at [50, 62] on link "Basic" at bounding box center [49, 65] width 21 height 17
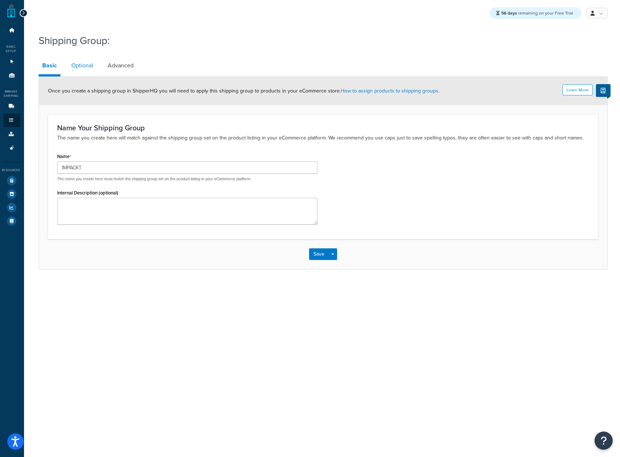
click at [81, 64] on link "Optional" at bounding box center [82, 65] width 29 height 17
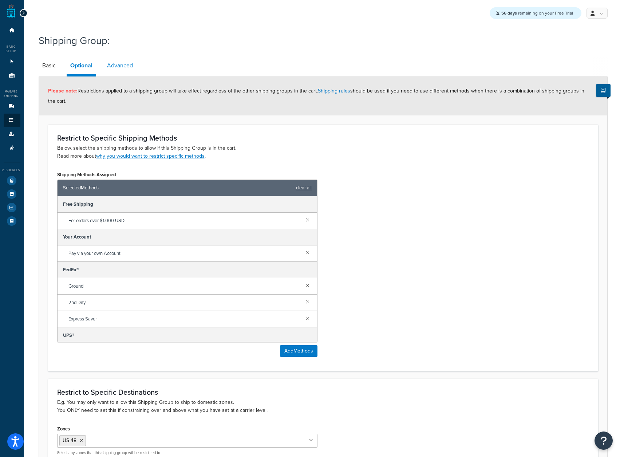
click at [107, 63] on link "Advanced" at bounding box center [119, 65] width 33 height 17
select select "175"
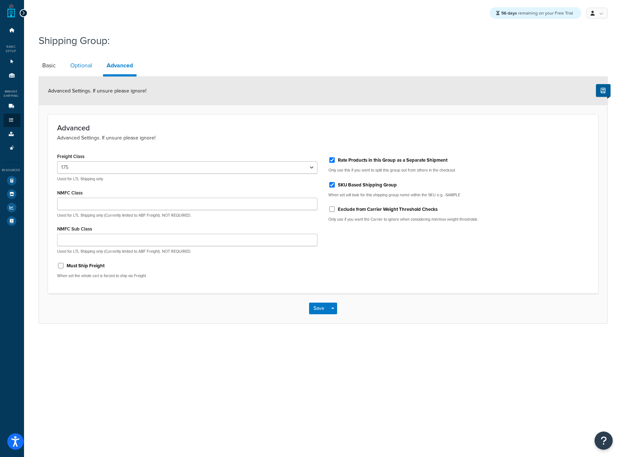
click at [73, 65] on link "Optional" at bounding box center [81, 65] width 29 height 17
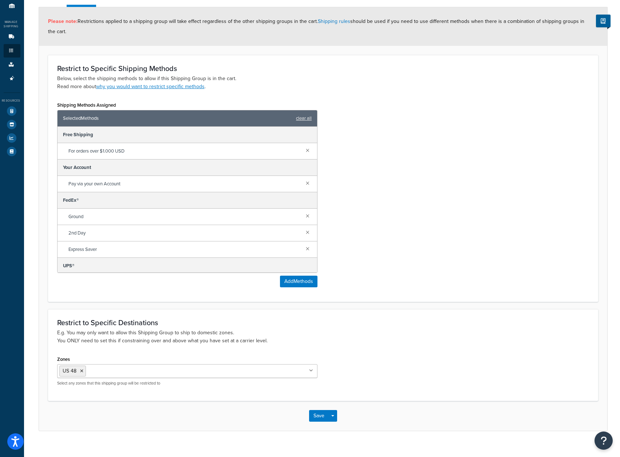
scroll to position [81, 0]
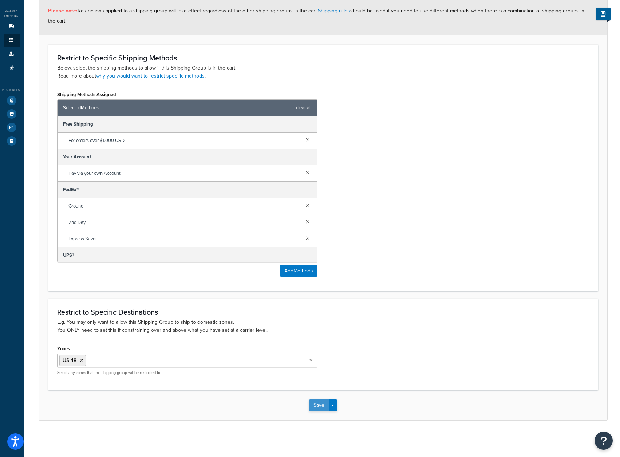
click at [311, 403] on button "Save" at bounding box center [319, 406] width 20 height 12
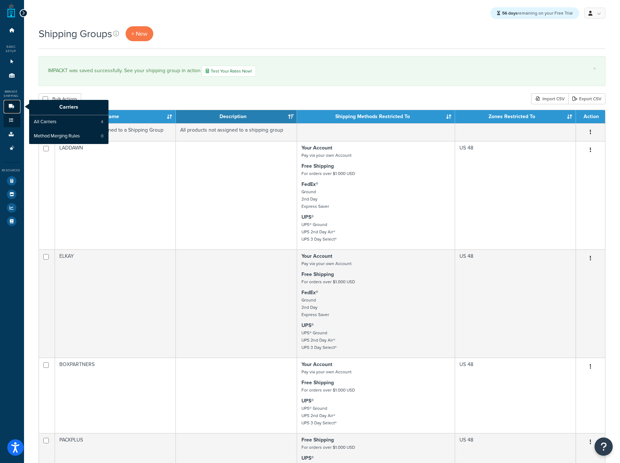
click at [10, 107] on icon at bounding box center [11, 106] width 7 height 4
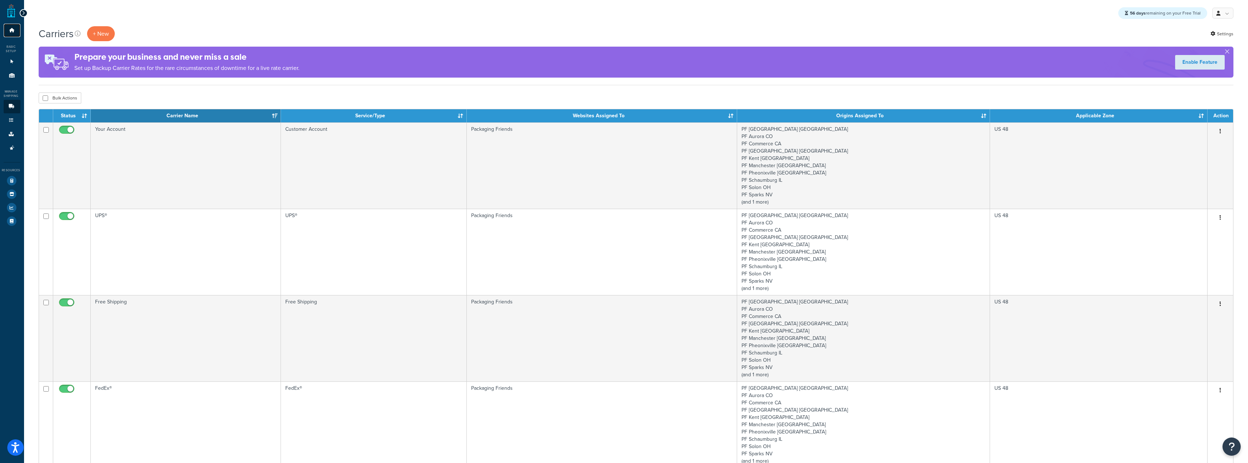
click at [5, 35] on link "Dashboard" at bounding box center [12, 30] width 17 height 13
